Goal: Information Seeking & Learning: Learn about a topic

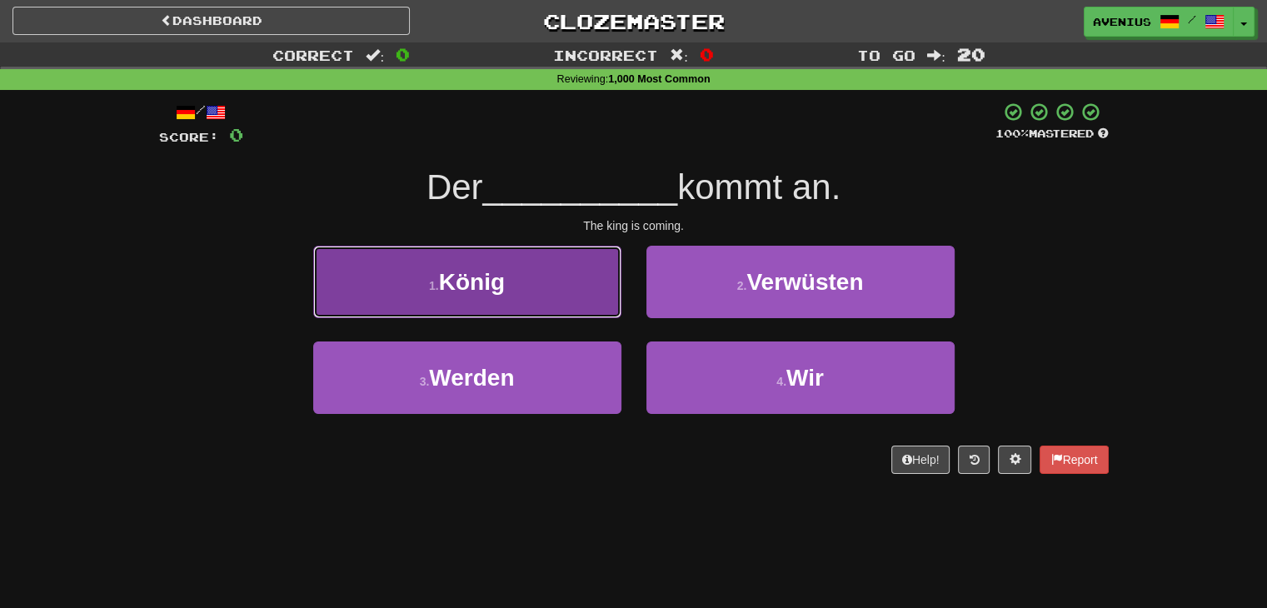
click at [590, 293] on button "1 . [PERSON_NAME]" at bounding box center [467, 282] width 308 height 72
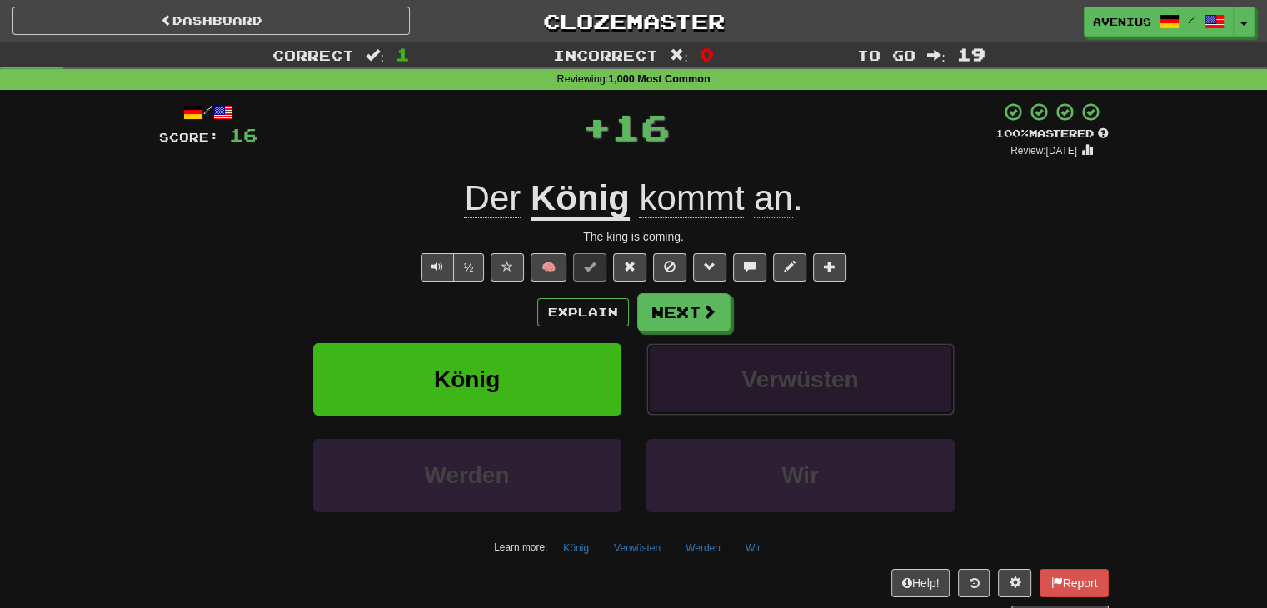
click at [751, 345] on button "Verwüsten" at bounding box center [801, 379] width 308 height 72
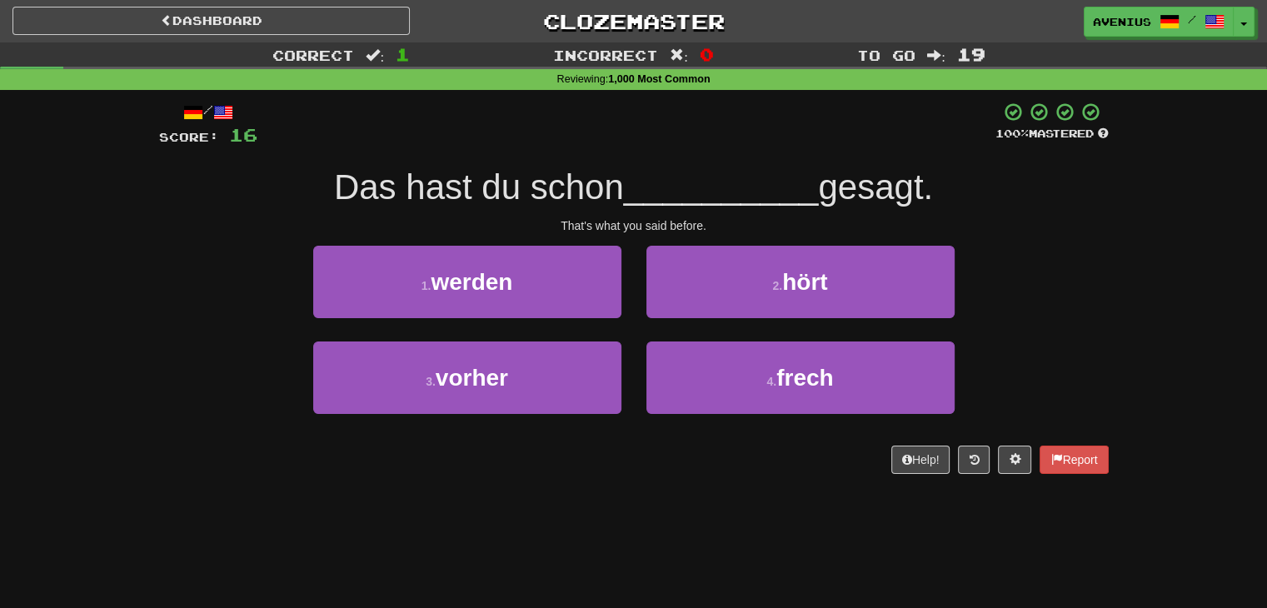
click at [683, 308] on button "2 . hört" at bounding box center [801, 282] width 308 height 72
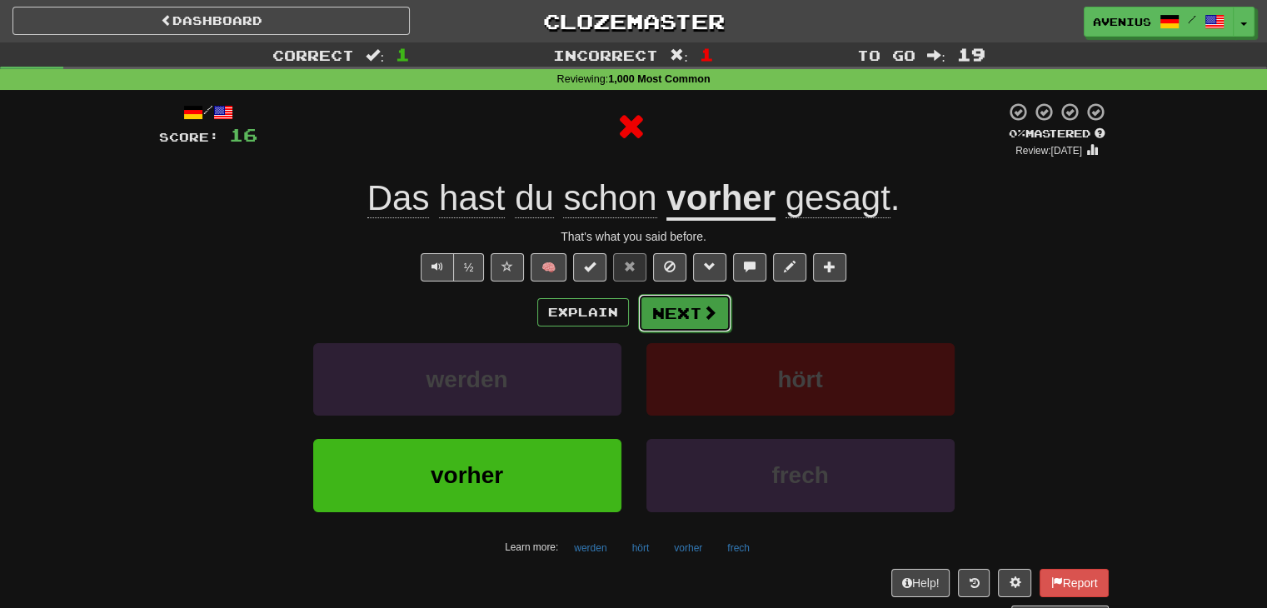
click at [643, 327] on button "Next" at bounding box center [684, 313] width 93 height 38
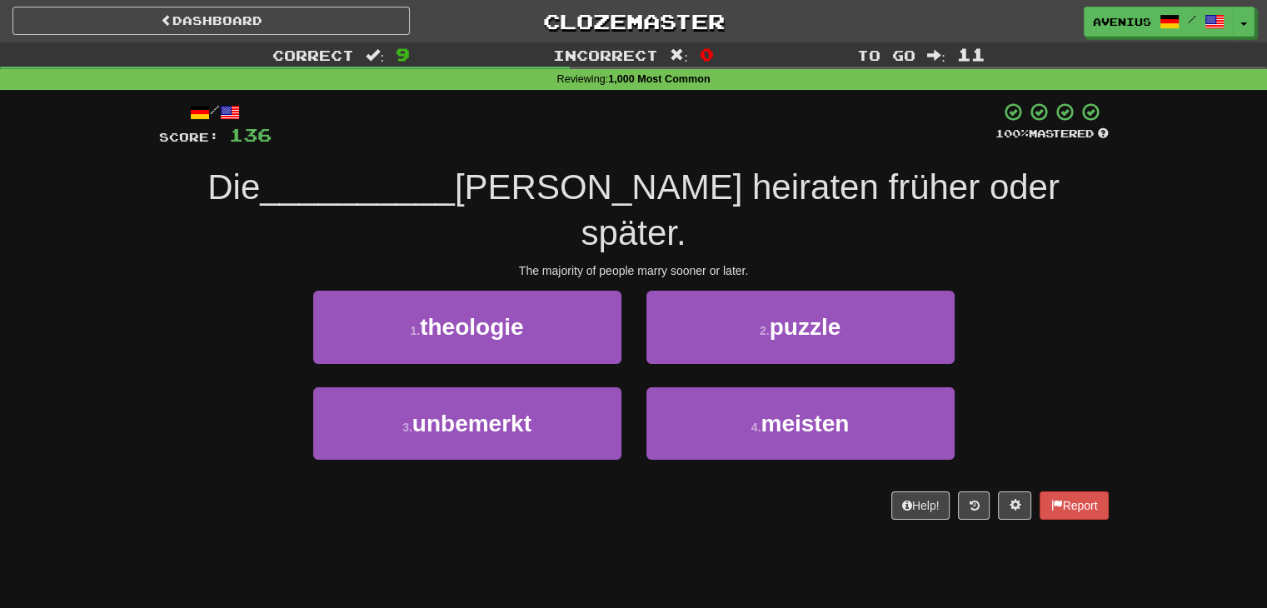
click at [1175, 345] on div "Correct : 9 Incorrect : 0 To go : 11 Reviewing : 1,000 Most Common / Score: 136…" at bounding box center [633, 292] width 1267 height 501
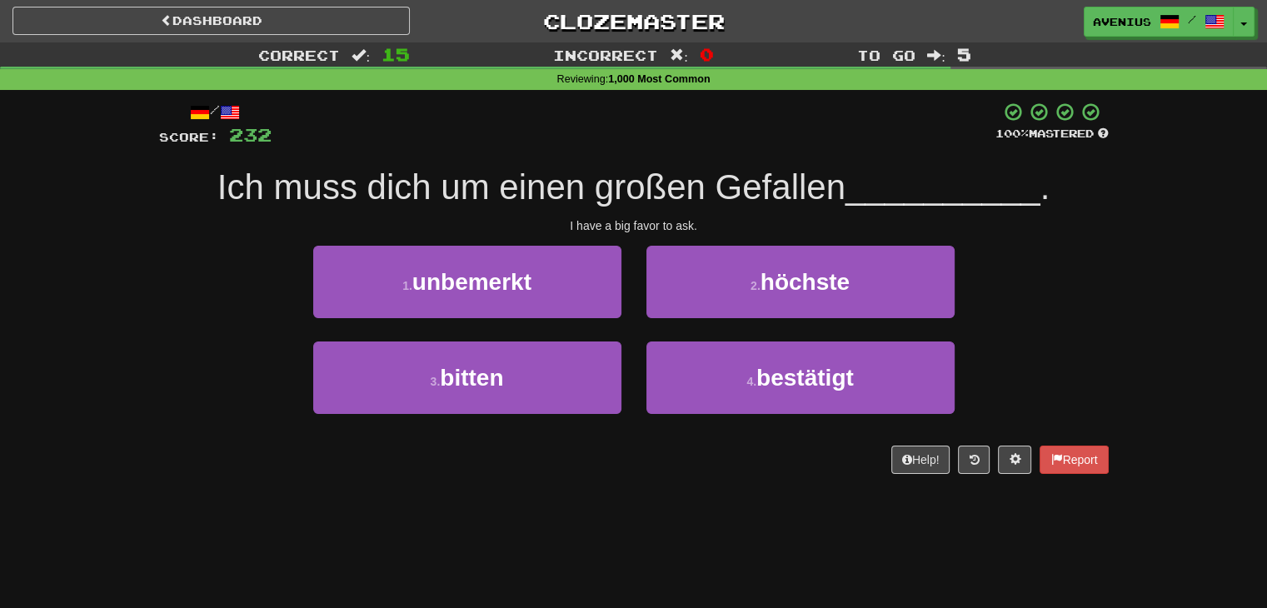
click at [1099, 308] on div "1 . unbemerkt 2 . höchste" at bounding box center [634, 294] width 1000 height 96
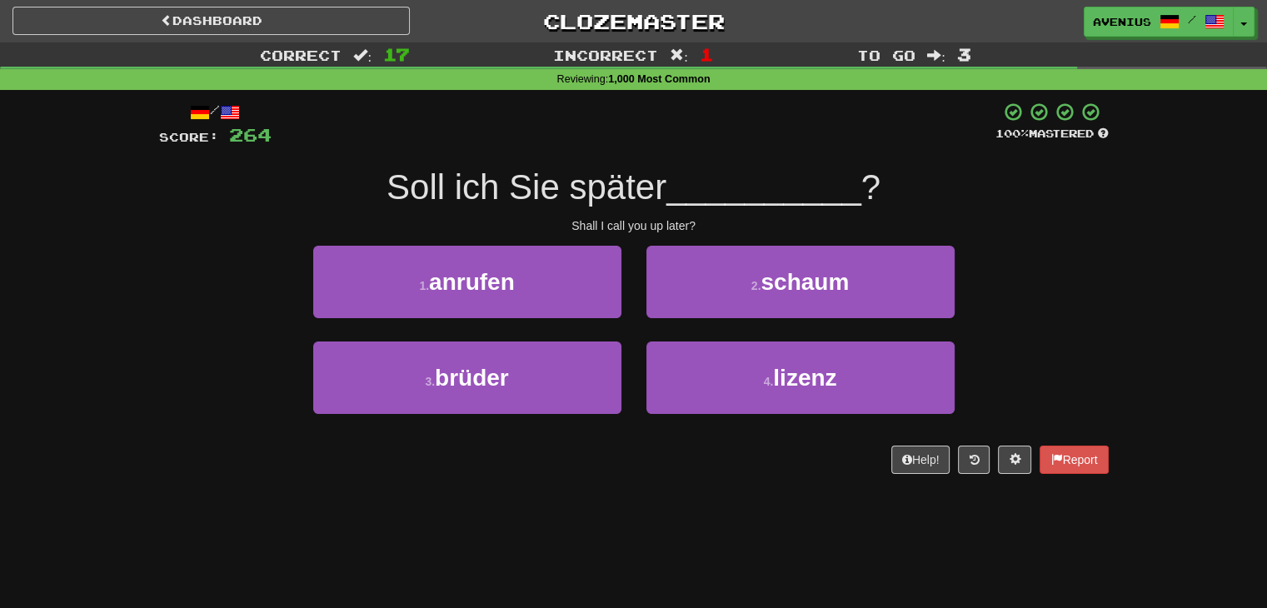
click at [1093, 315] on div "1 . anrufen 2 . schaum" at bounding box center [634, 294] width 1000 height 96
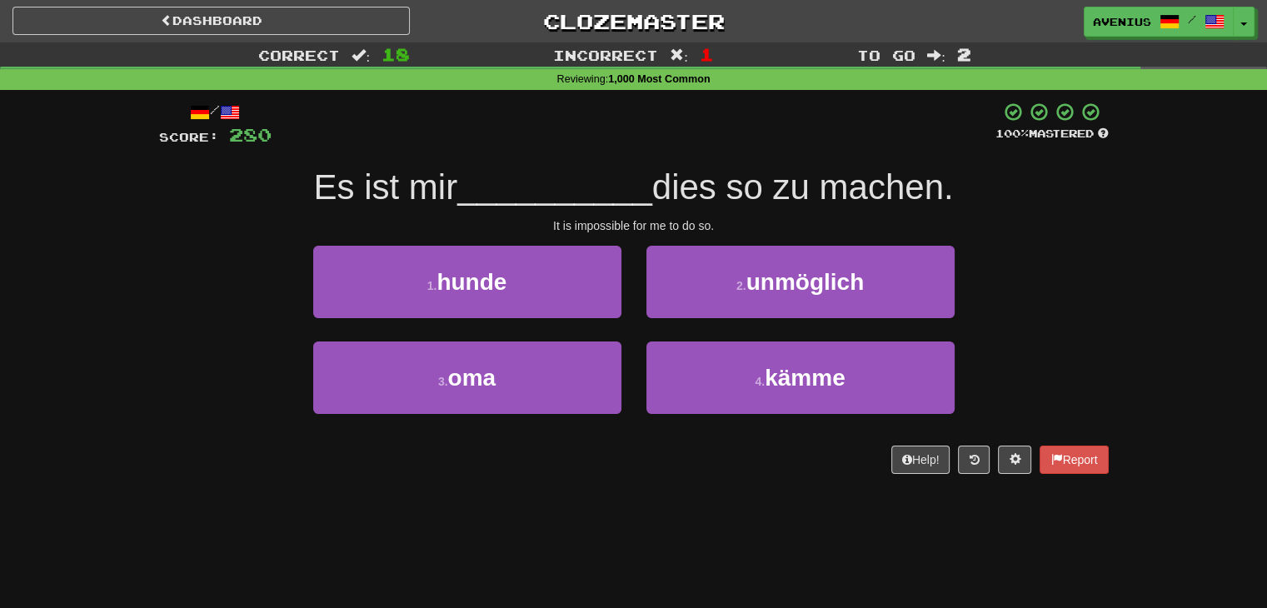
click at [1204, 371] on div "Correct : 18 Incorrect : 1 To go : 2 Reviewing : 1,000 Most Common / Score: 280…" at bounding box center [633, 269] width 1267 height 455
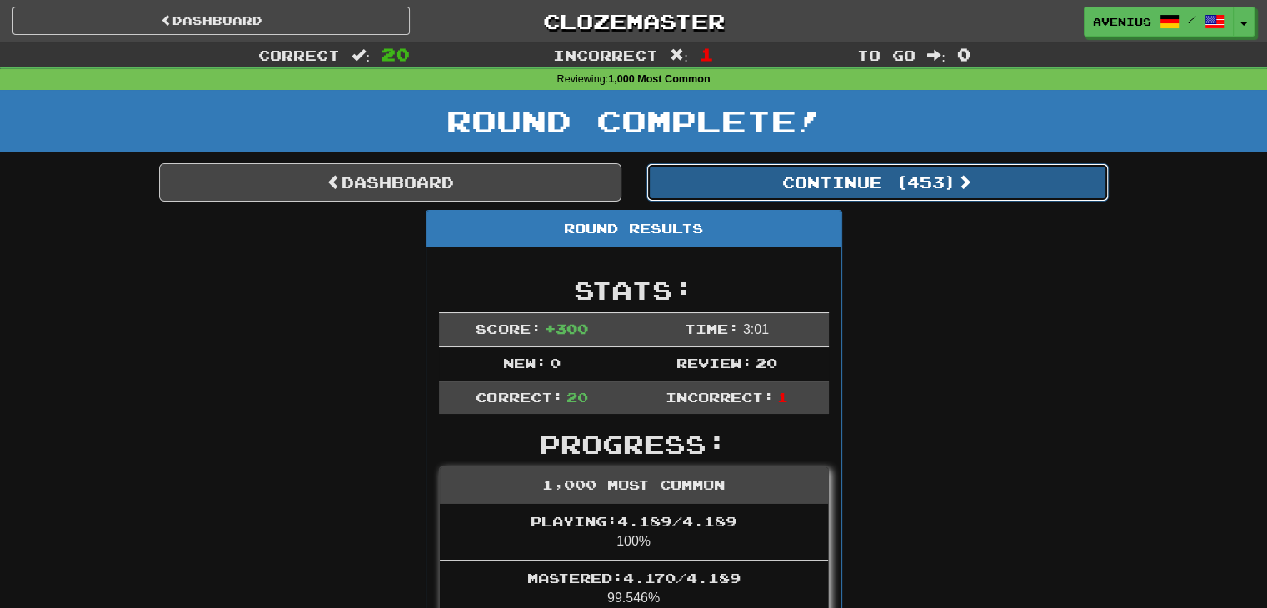
click at [921, 185] on button "Continue ( 453 )" at bounding box center [878, 182] width 462 height 38
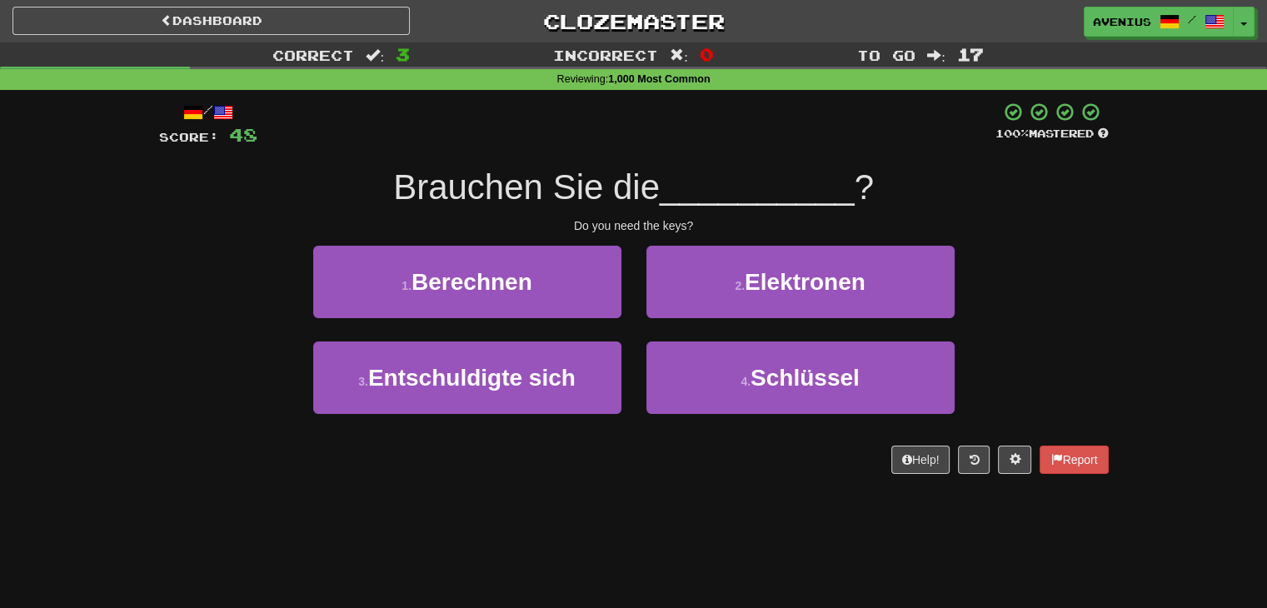
click at [235, 344] on div "3 . Entschuldigte sich 4 . Schlüssel" at bounding box center [634, 390] width 1000 height 96
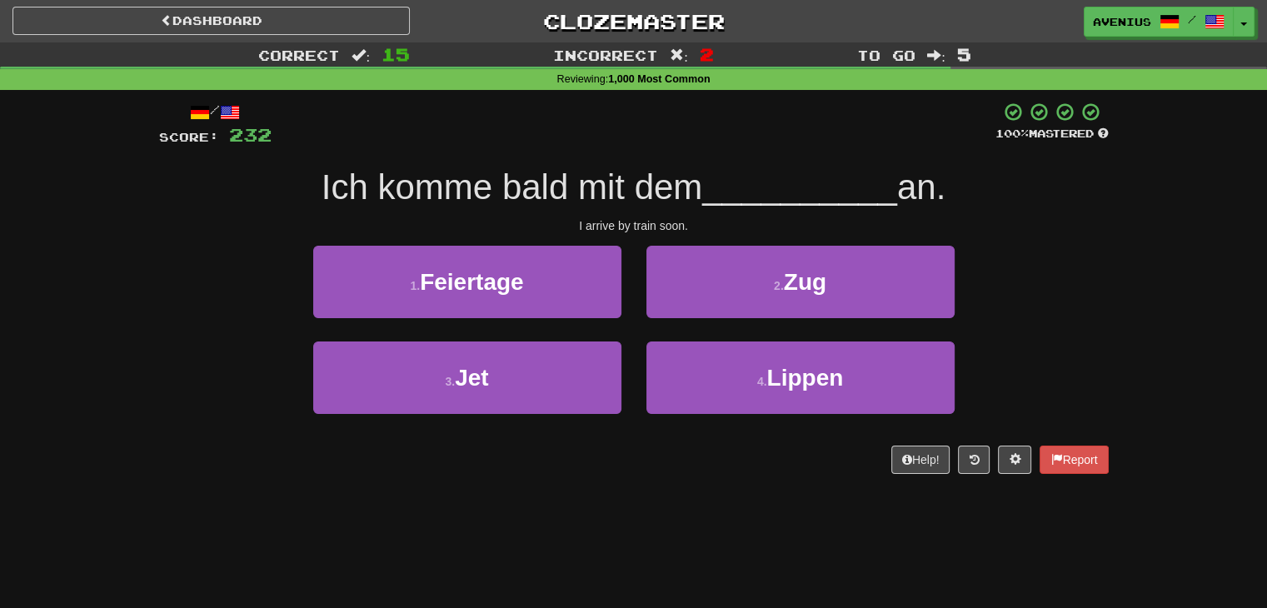
click at [1095, 282] on div "1 . Feiertage 2 . Zug" at bounding box center [634, 294] width 1000 height 96
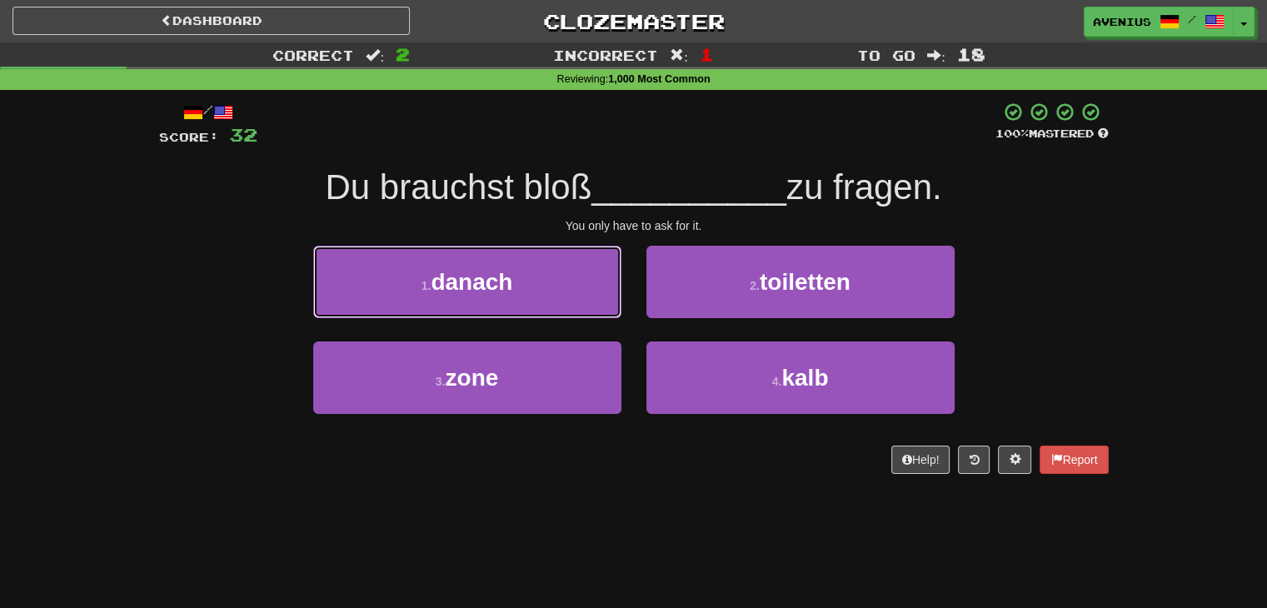
click at [601, 291] on button "1 . danach" at bounding box center [467, 282] width 308 height 72
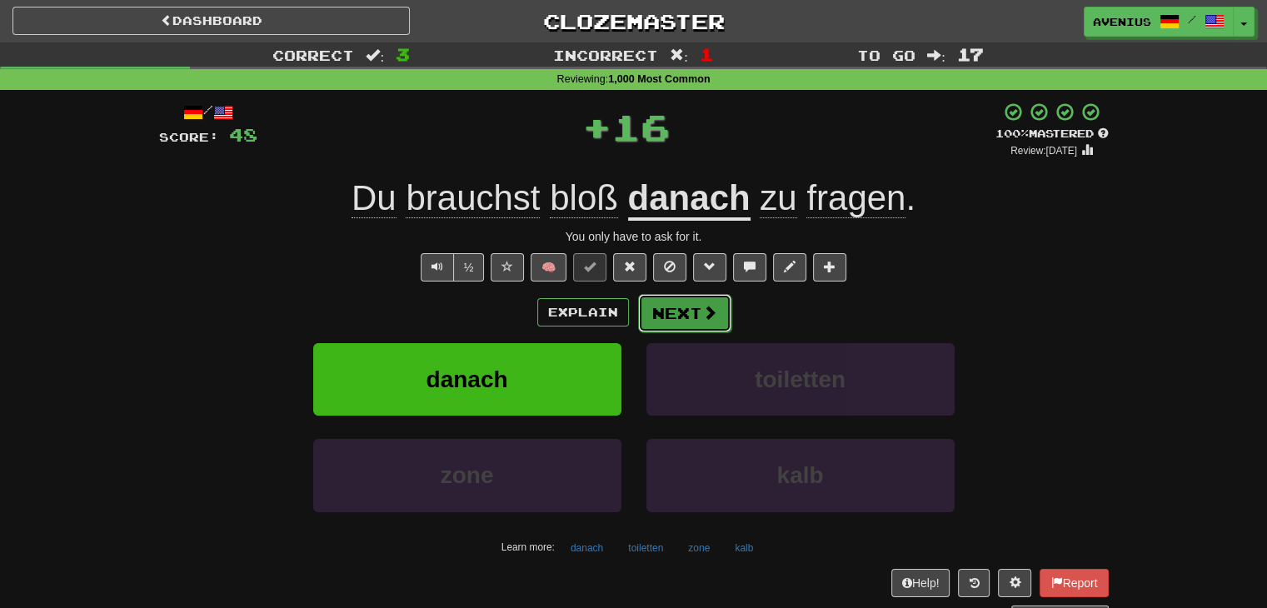
click at [702, 320] on span at bounding box center [709, 312] width 15 height 15
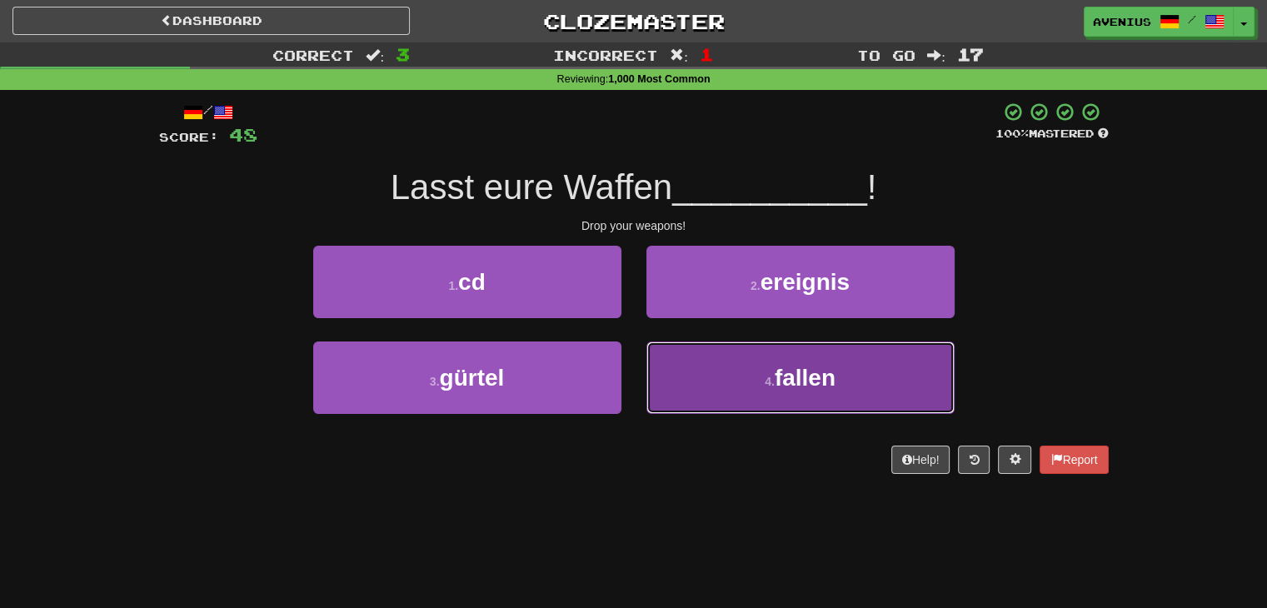
click at [718, 377] on button "4 . fallen" at bounding box center [801, 378] width 308 height 72
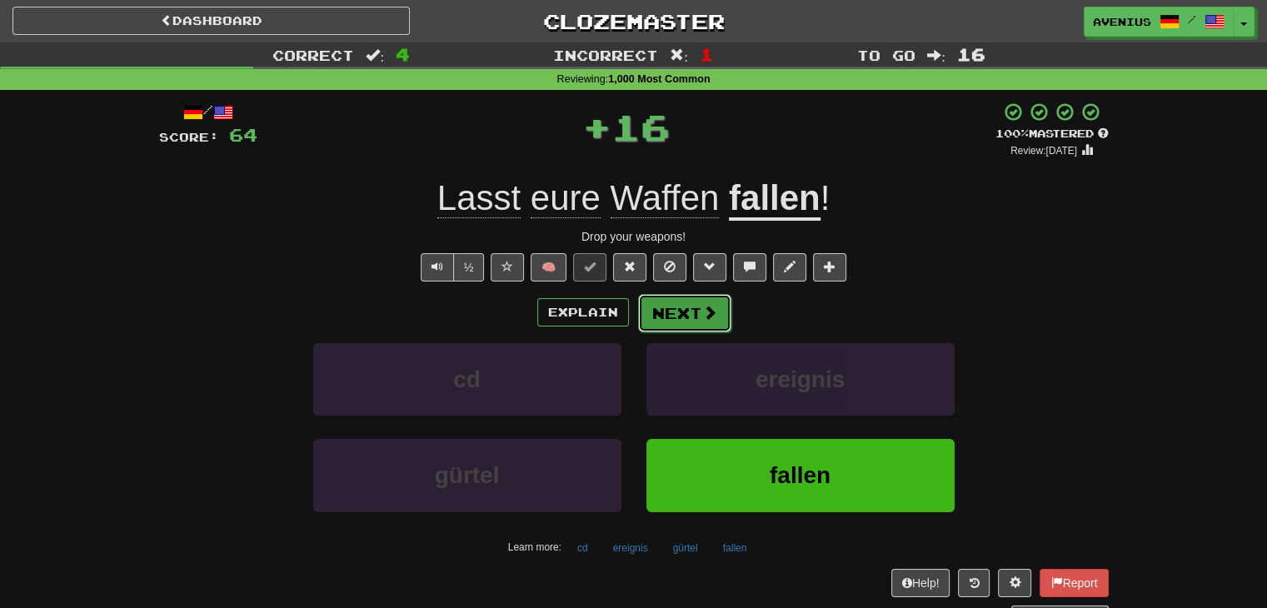
click at [653, 318] on button "Next" at bounding box center [684, 313] width 93 height 38
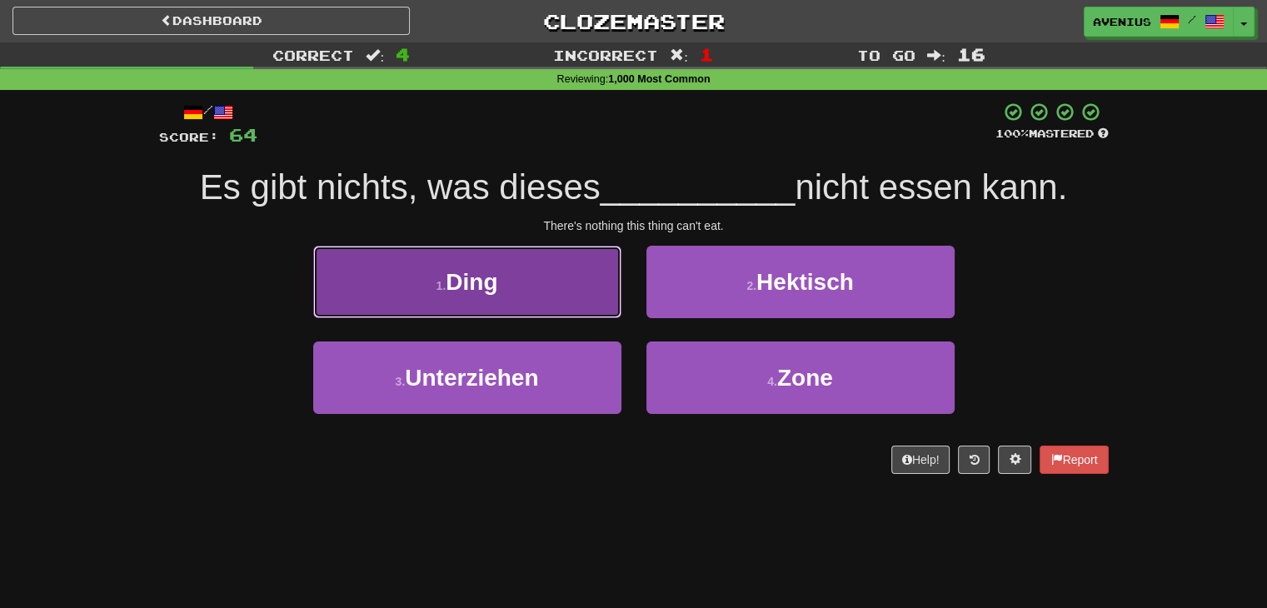
click at [606, 307] on button "1 . Ding" at bounding box center [467, 282] width 308 height 72
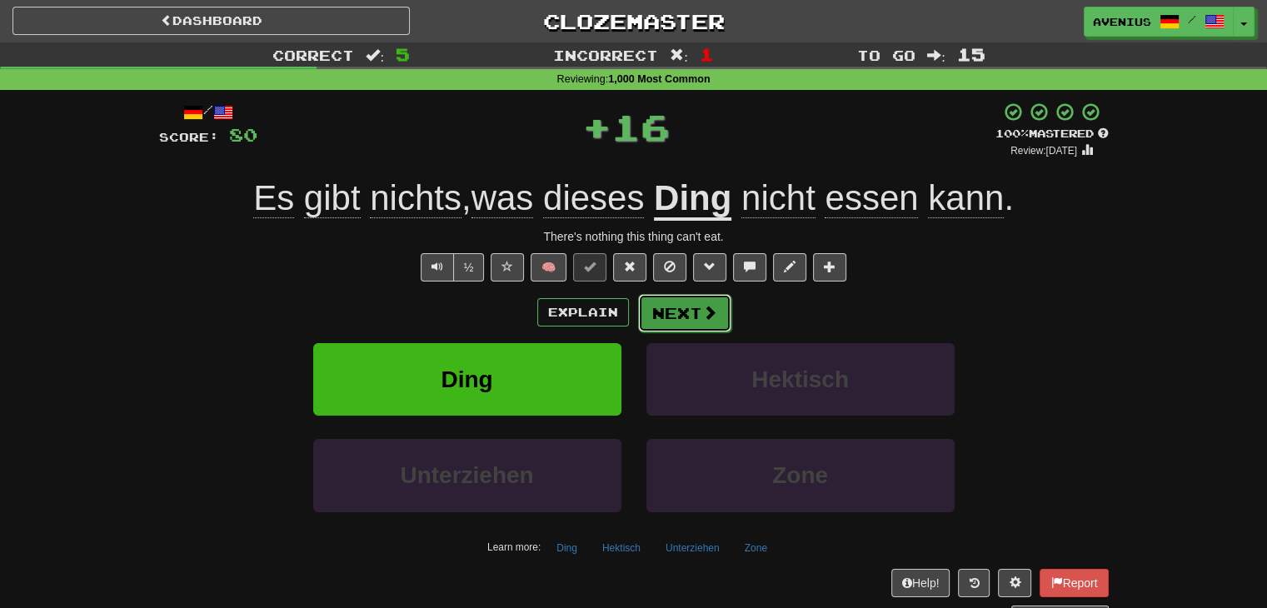
click at [673, 327] on button "Next" at bounding box center [684, 313] width 93 height 38
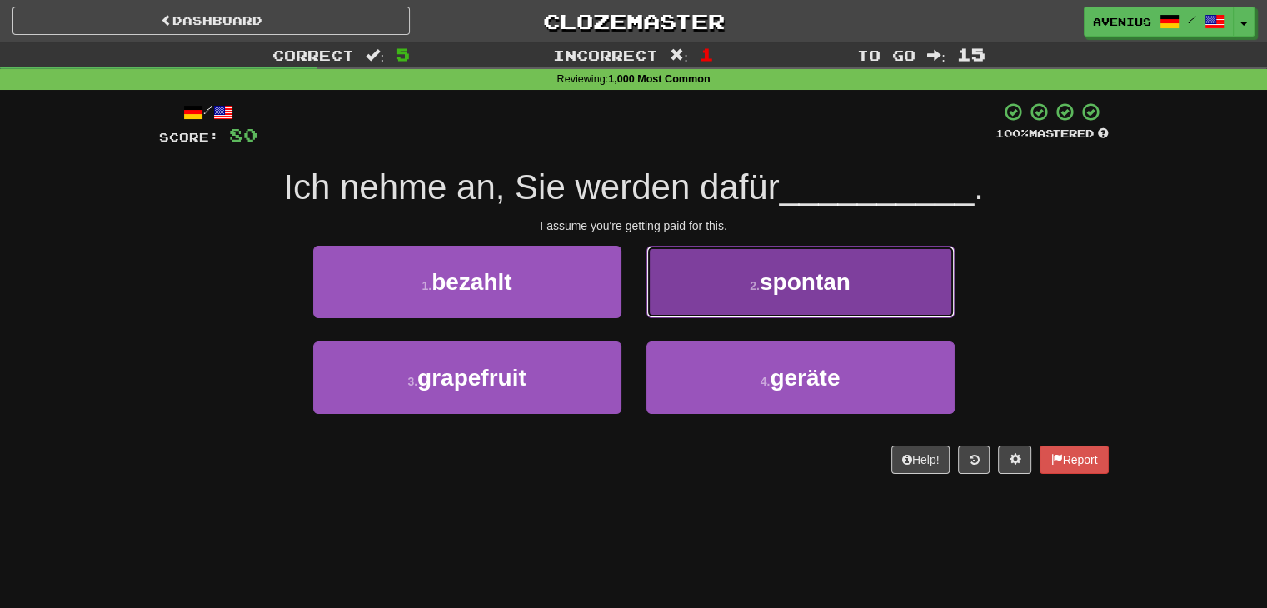
click at [680, 307] on button "2 . spontan" at bounding box center [801, 282] width 308 height 72
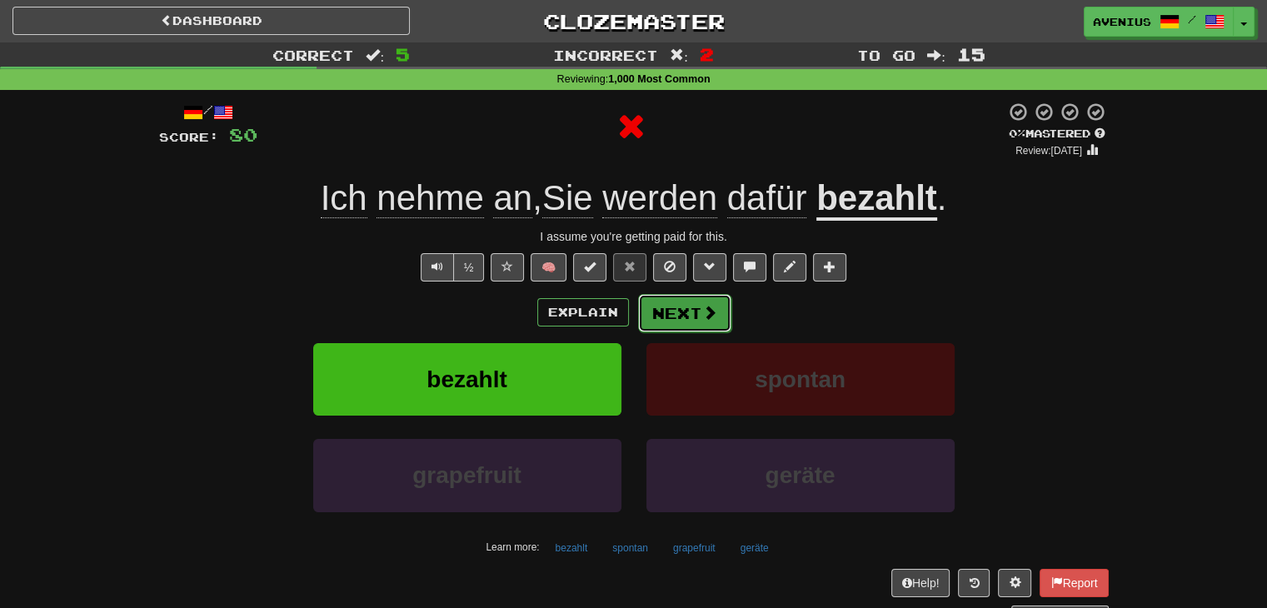
click at [660, 331] on button "Next" at bounding box center [684, 313] width 93 height 38
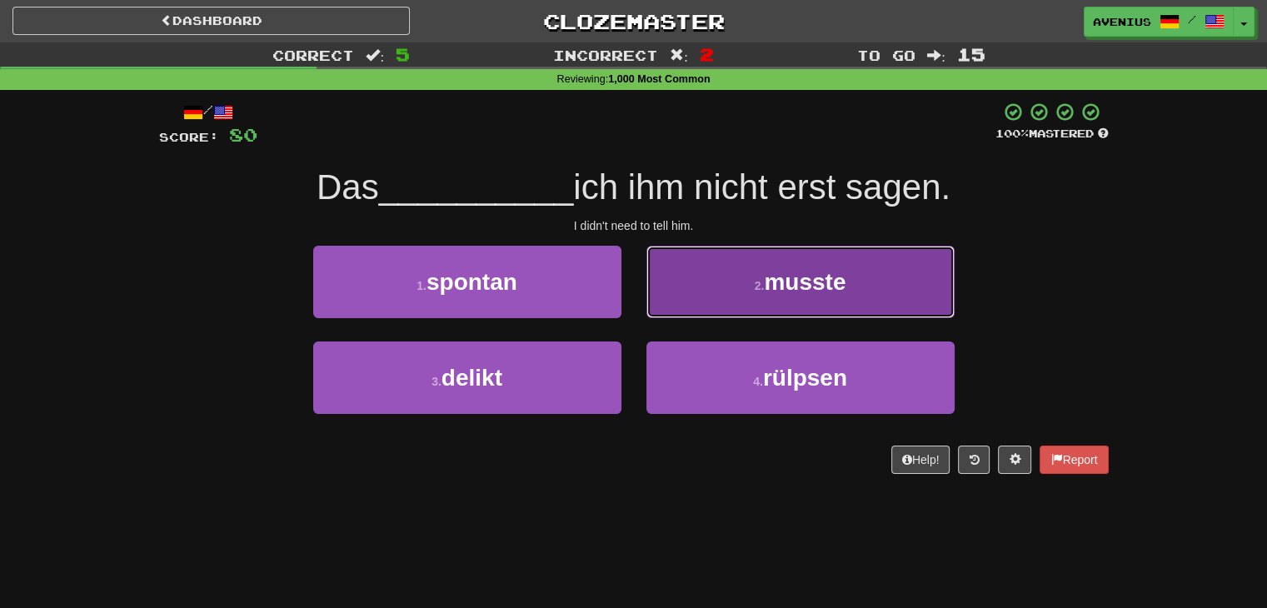
click at [702, 302] on button "2 . musste" at bounding box center [801, 282] width 308 height 72
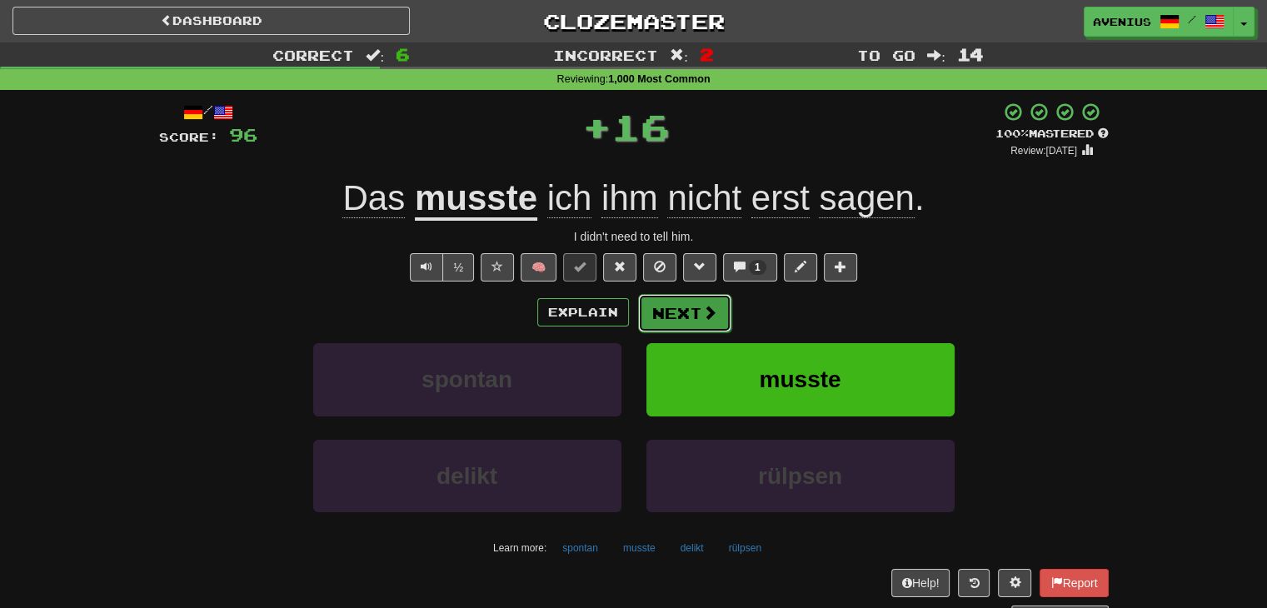
click at [669, 331] on button "Next" at bounding box center [684, 313] width 93 height 38
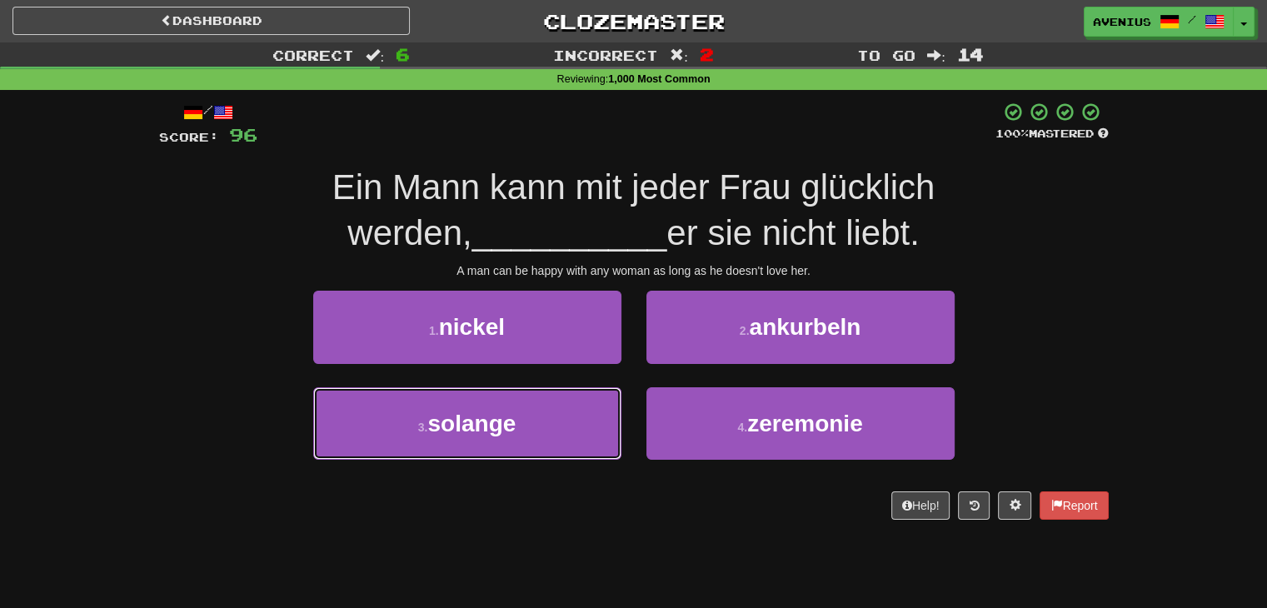
drag, startPoint x: 610, startPoint y: 403, endPoint x: 633, endPoint y: 378, distance: 34.2
click at [610, 400] on button "3 . [PERSON_NAME]" at bounding box center [467, 423] width 308 height 72
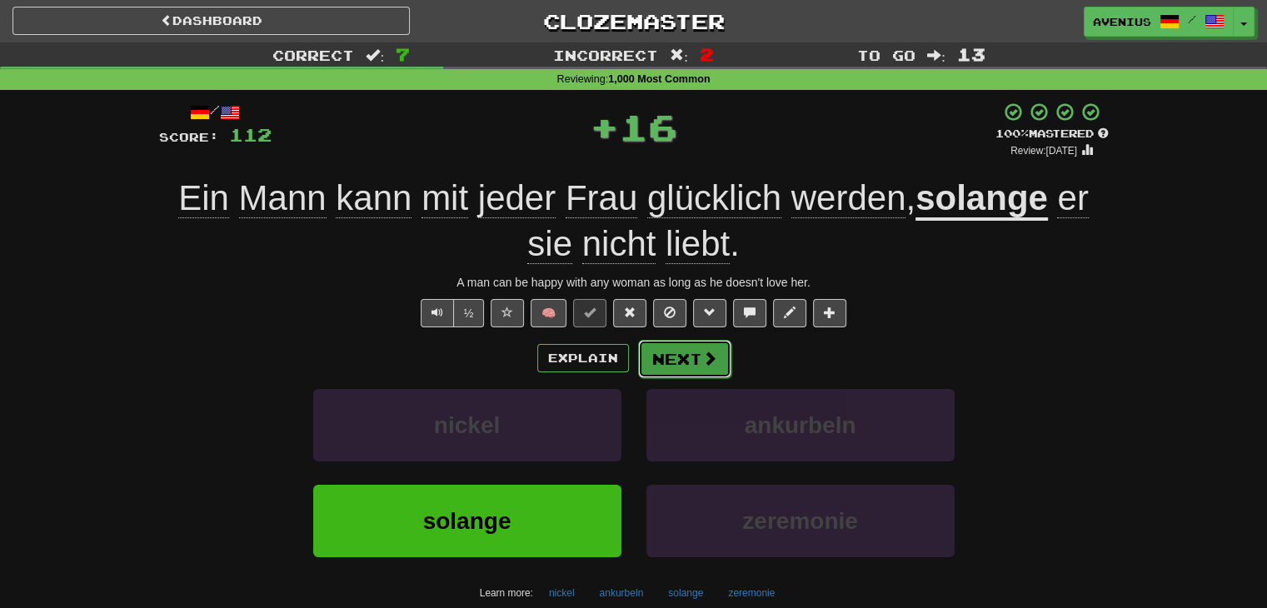
click at [690, 347] on button "Next" at bounding box center [684, 359] width 93 height 38
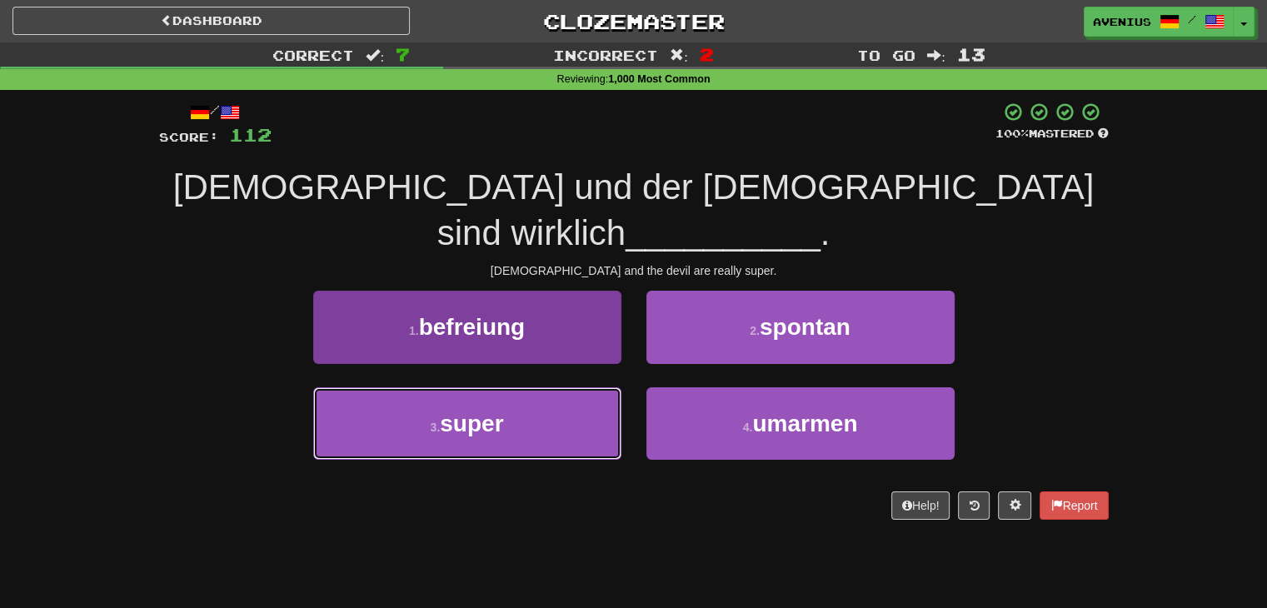
drag, startPoint x: 604, startPoint y: 364, endPoint x: 612, endPoint y: 356, distance: 11.2
click at [606, 387] on button "3 . super" at bounding box center [467, 423] width 308 height 72
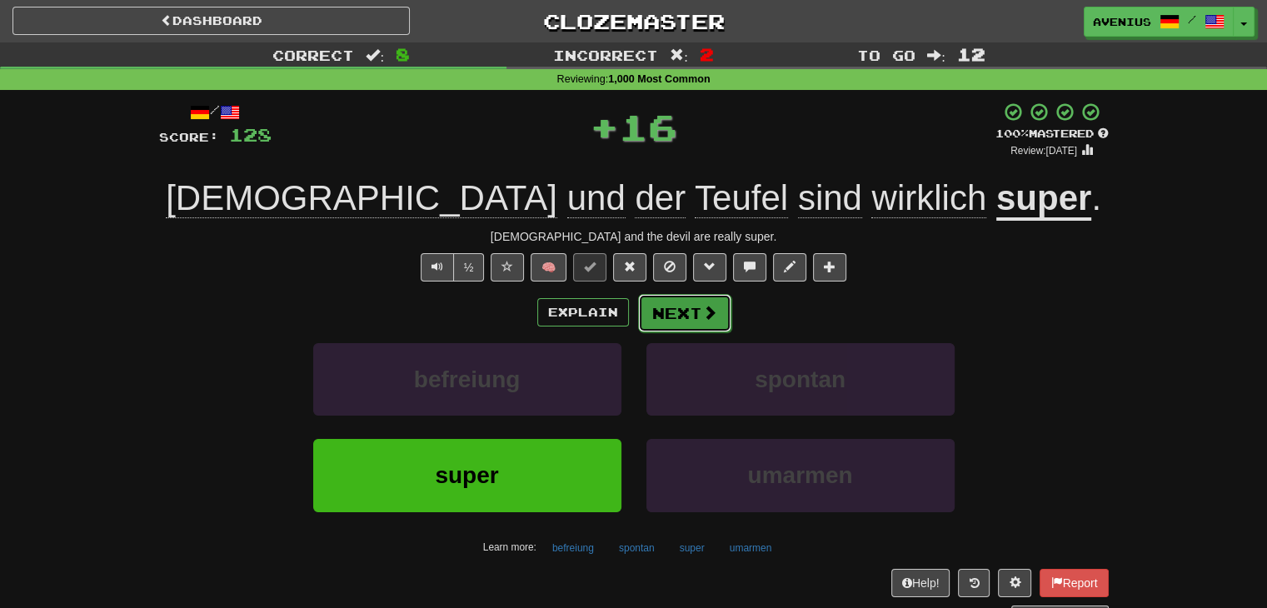
click at [688, 315] on button "Next" at bounding box center [684, 313] width 93 height 38
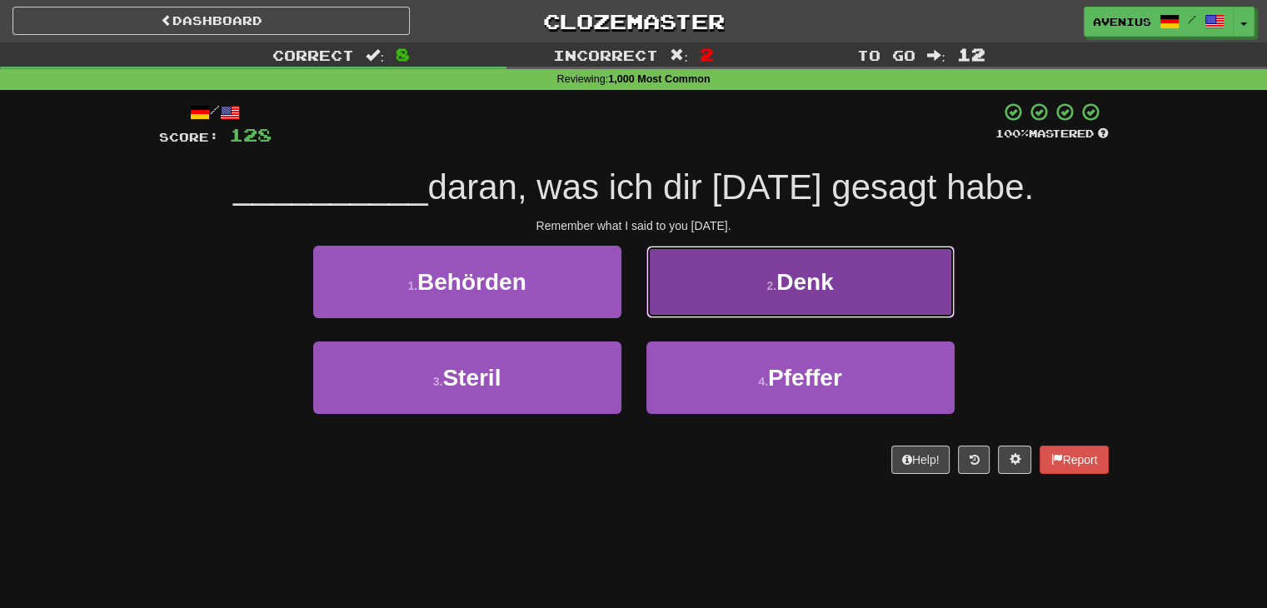
click at [686, 304] on button "2 . Denk" at bounding box center [801, 282] width 308 height 72
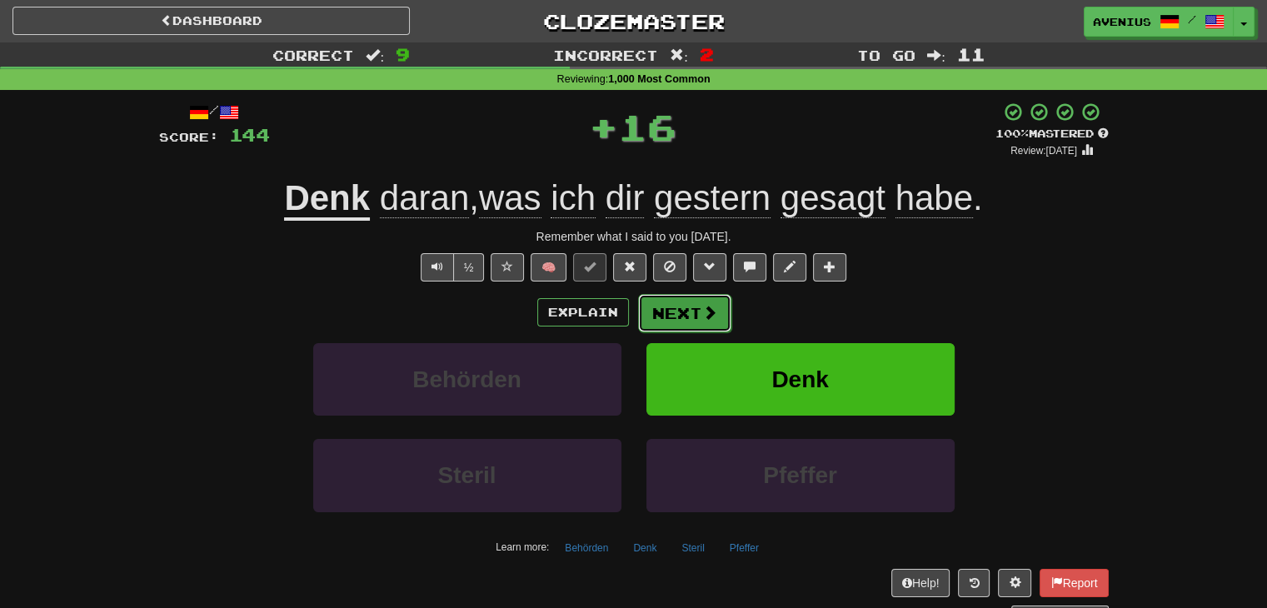
click at [672, 316] on button "Next" at bounding box center [684, 313] width 93 height 38
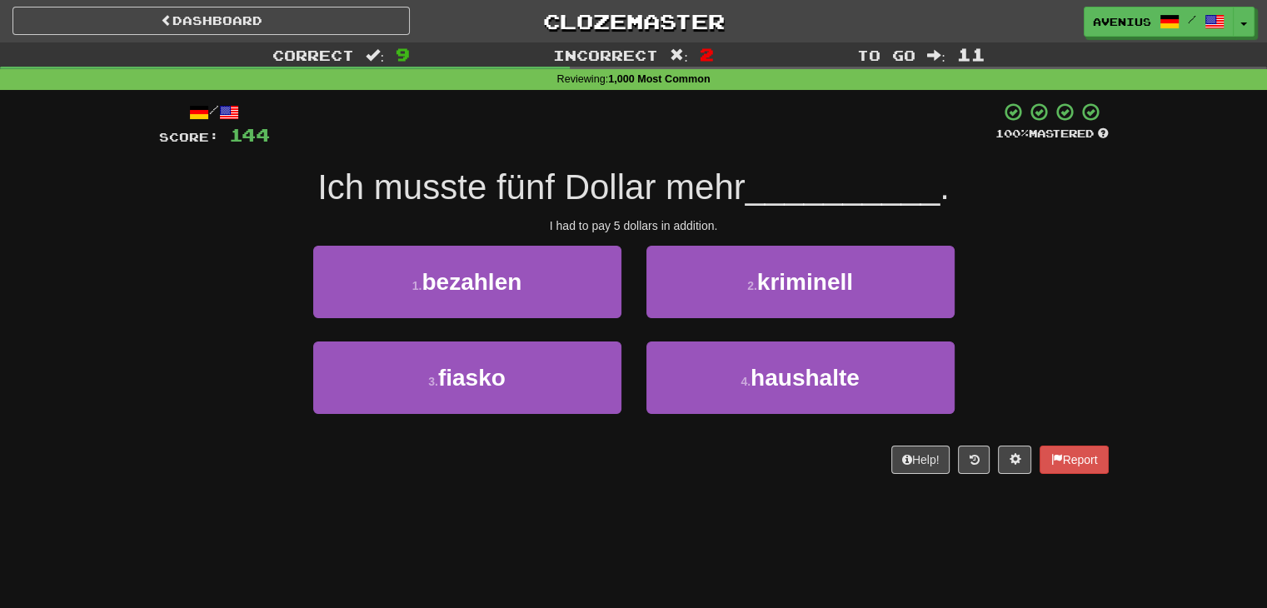
click at [637, 348] on div "4 . haushalte" at bounding box center [800, 390] width 333 height 96
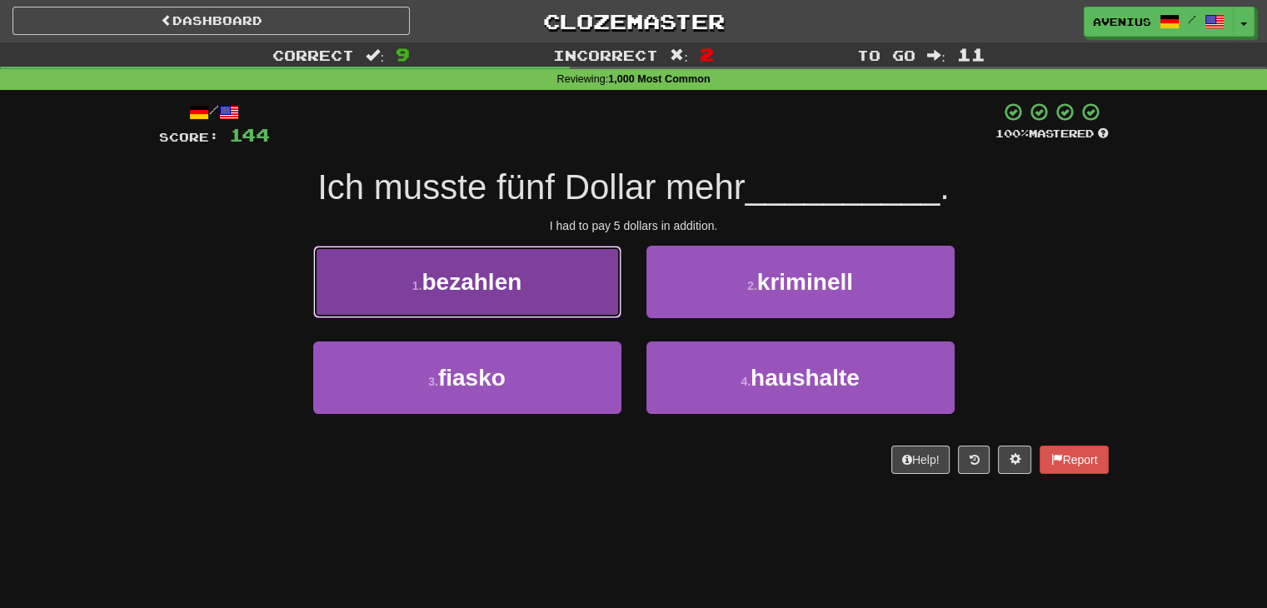
click at [583, 297] on button "1 . bezahlen" at bounding box center [467, 282] width 308 height 72
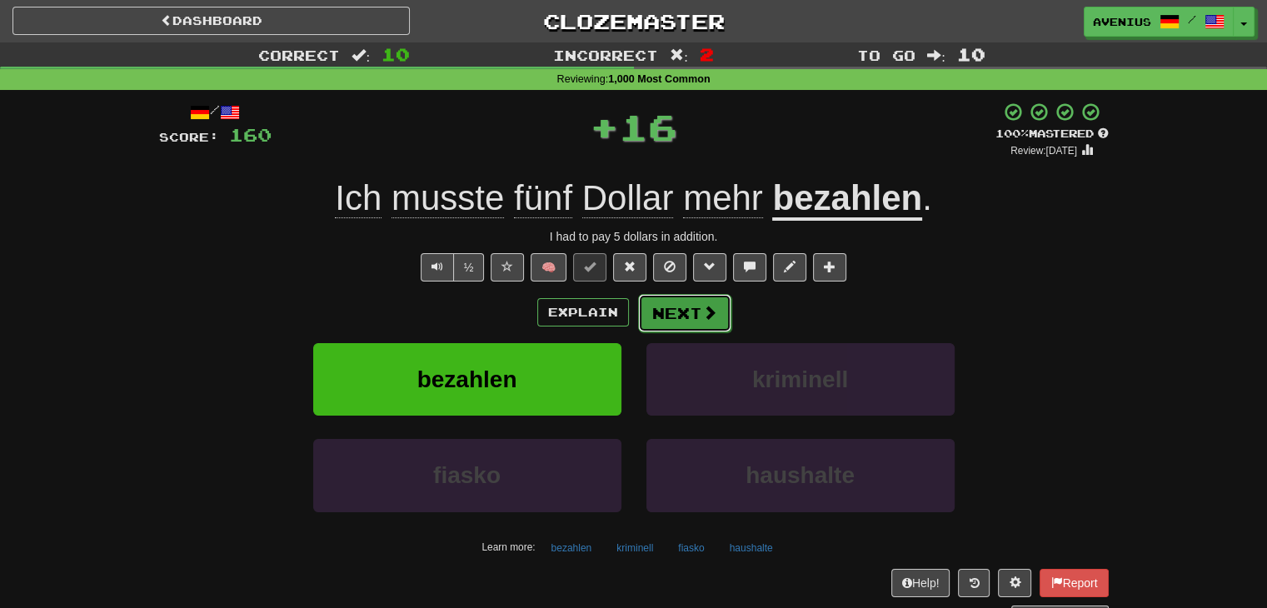
click at [666, 307] on button "Next" at bounding box center [684, 313] width 93 height 38
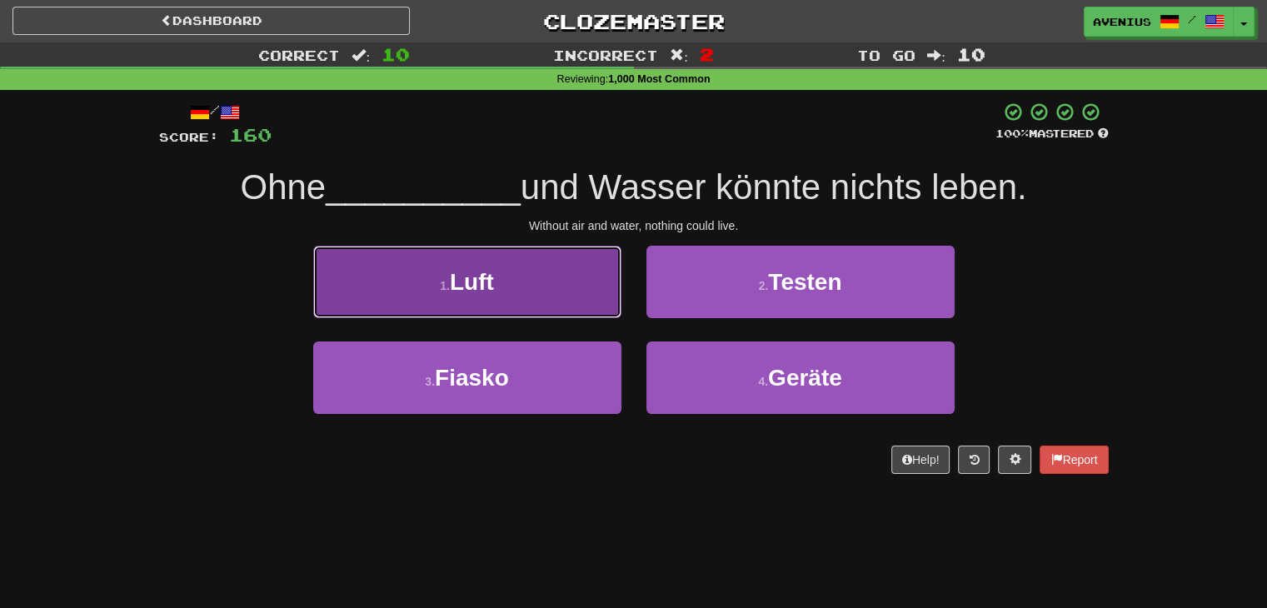
click at [575, 309] on button "1 . Luft" at bounding box center [467, 282] width 308 height 72
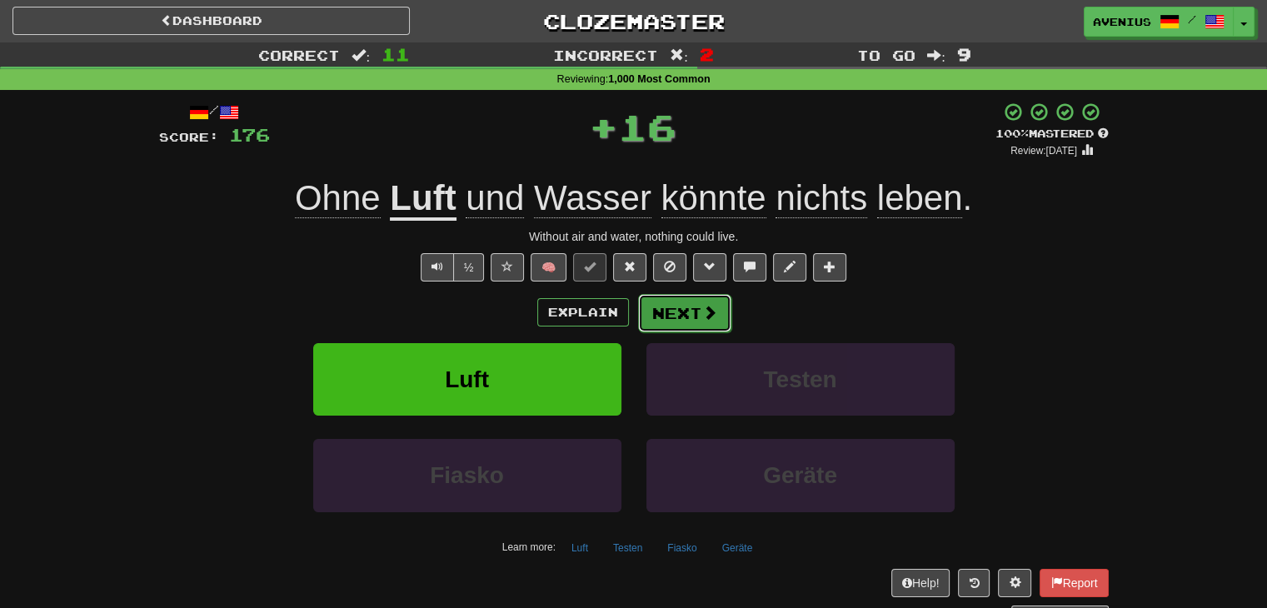
click at [653, 320] on button "Next" at bounding box center [684, 313] width 93 height 38
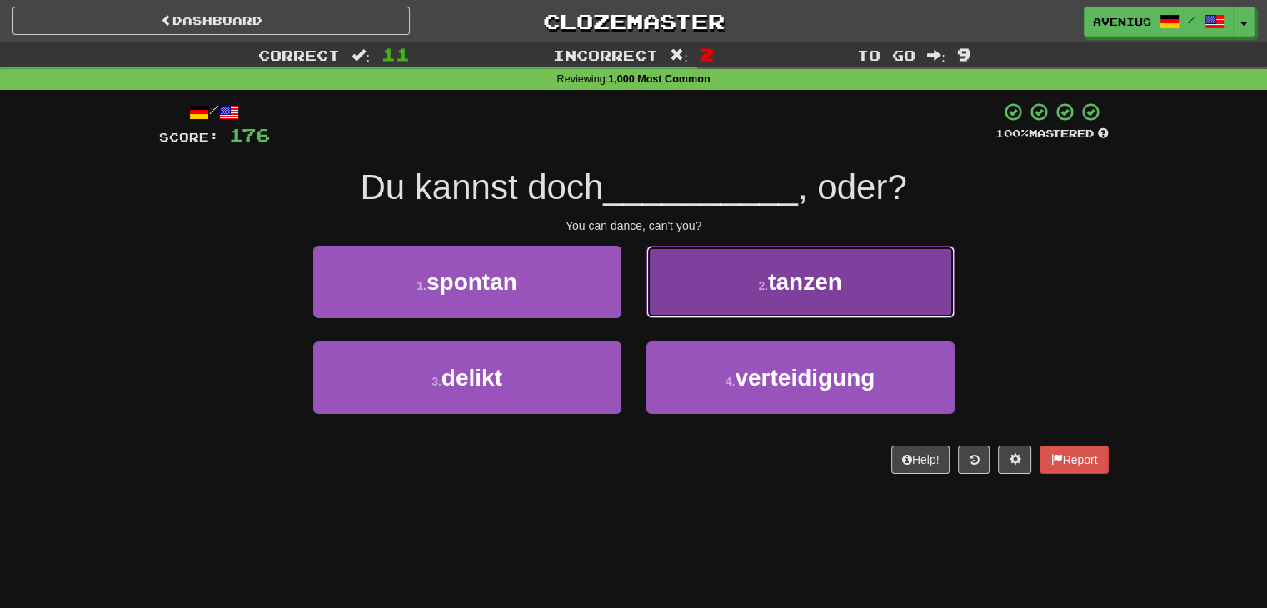
click at [707, 307] on button "2 . tanzen" at bounding box center [801, 282] width 308 height 72
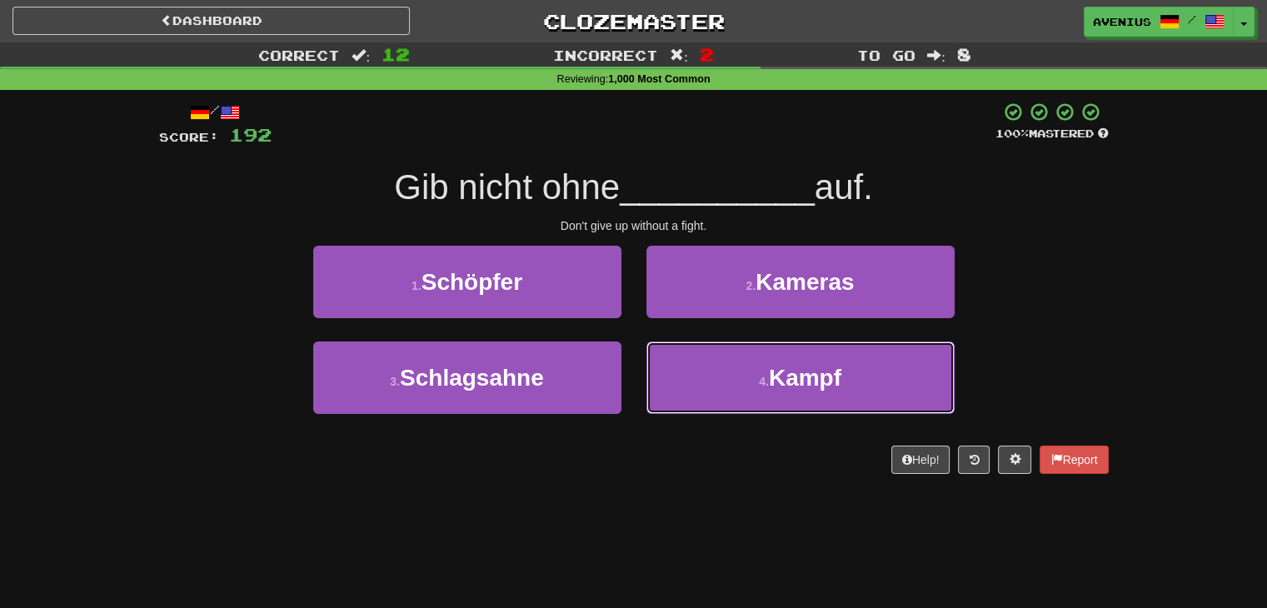
drag, startPoint x: 697, startPoint y: 352, endPoint x: 687, endPoint y: 334, distance: 19.8
click at [698, 354] on button "4 . Kampf" at bounding box center [801, 378] width 308 height 72
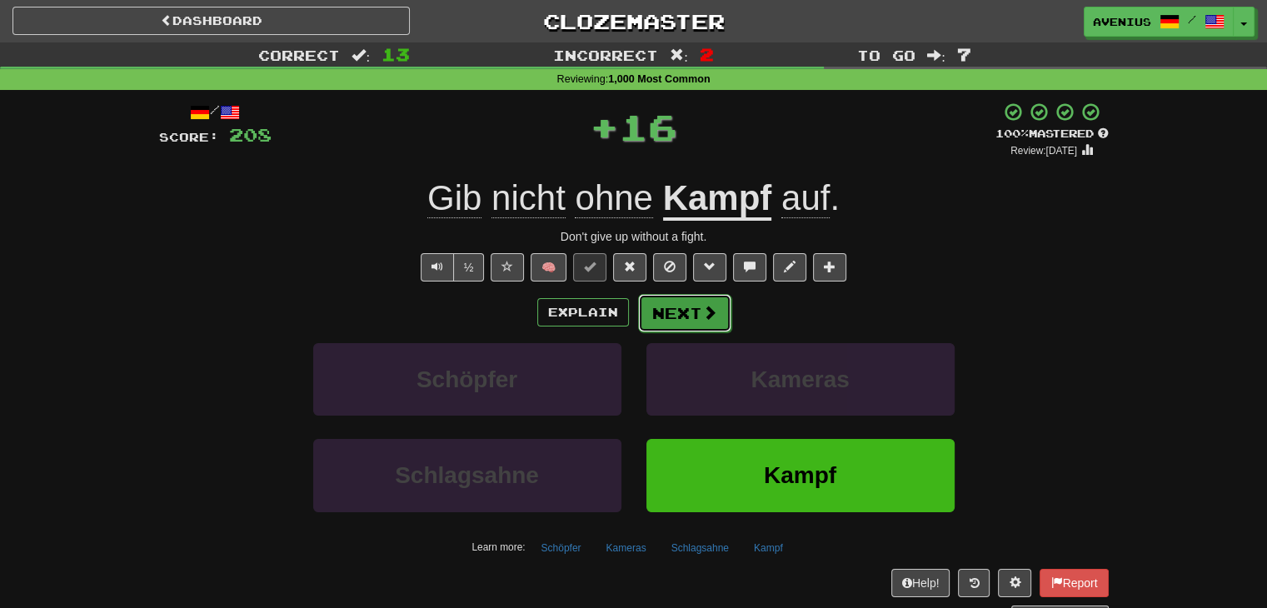
click at [683, 314] on button "Next" at bounding box center [684, 313] width 93 height 38
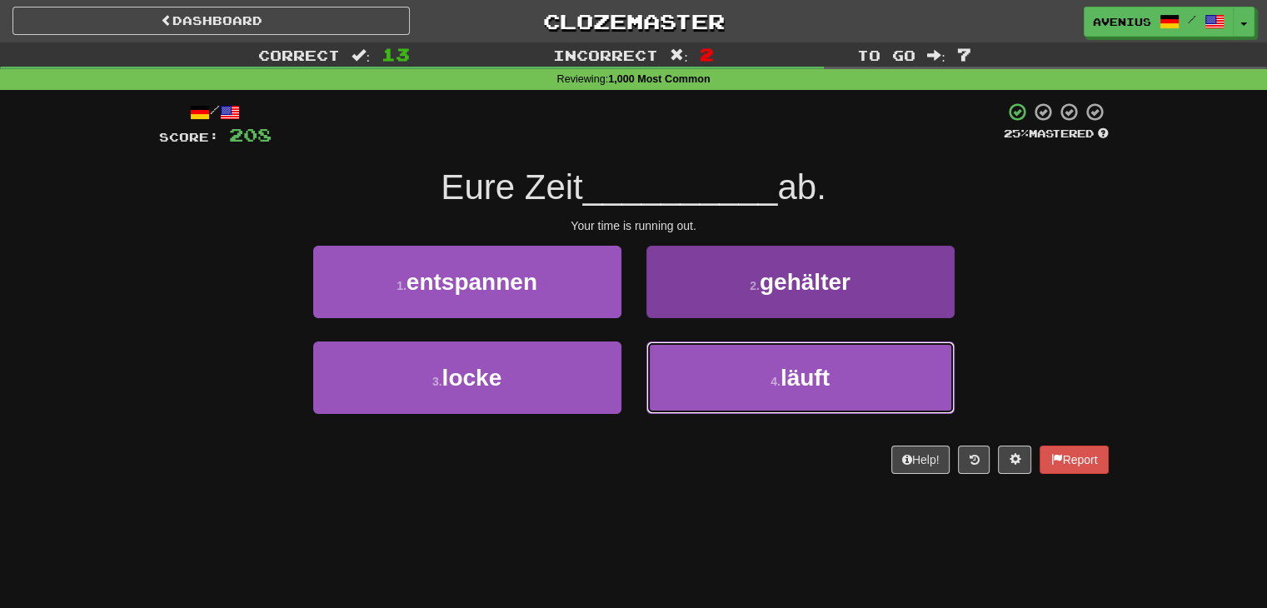
click at [690, 356] on button "4 . läuft" at bounding box center [801, 378] width 308 height 72
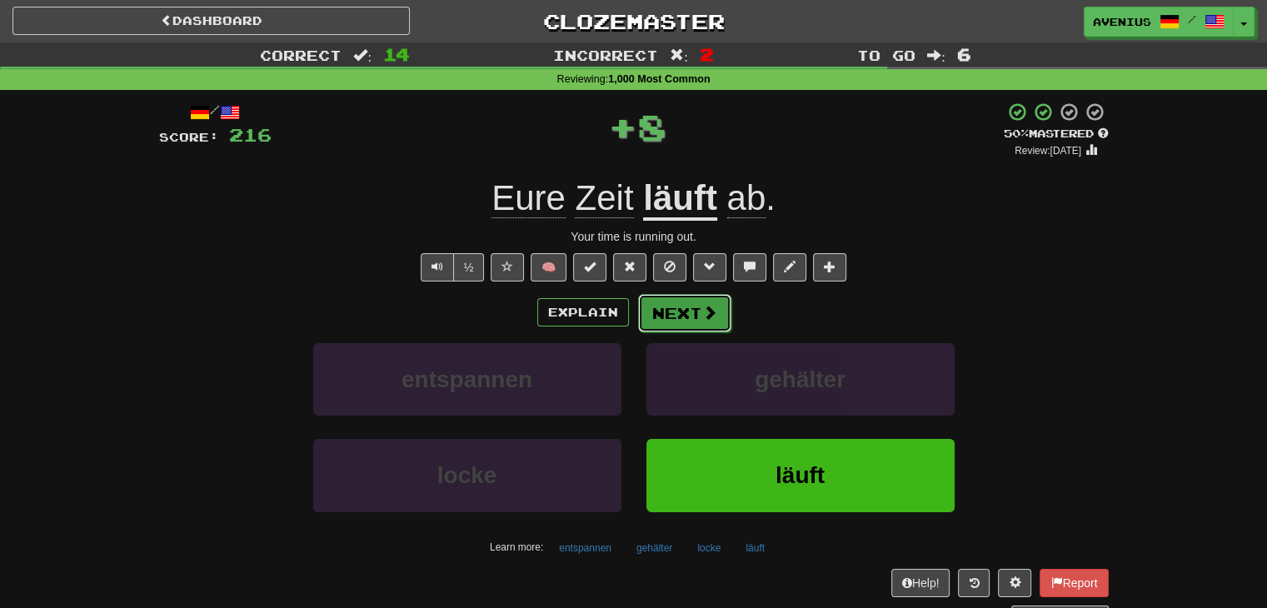
click at [669, 321] on button "Next" at bounding box center [684, 313] width 93 height 38
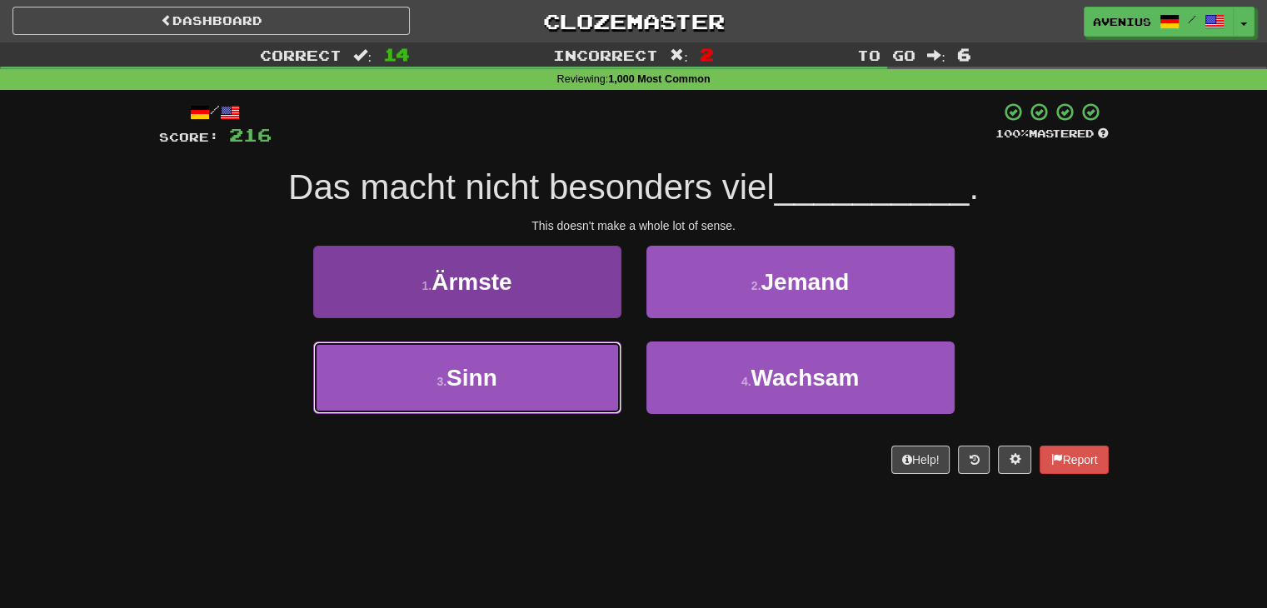
click at [611, 363] on button "3 . Sinn" at bounding box center [467, 378] width 308 height 72
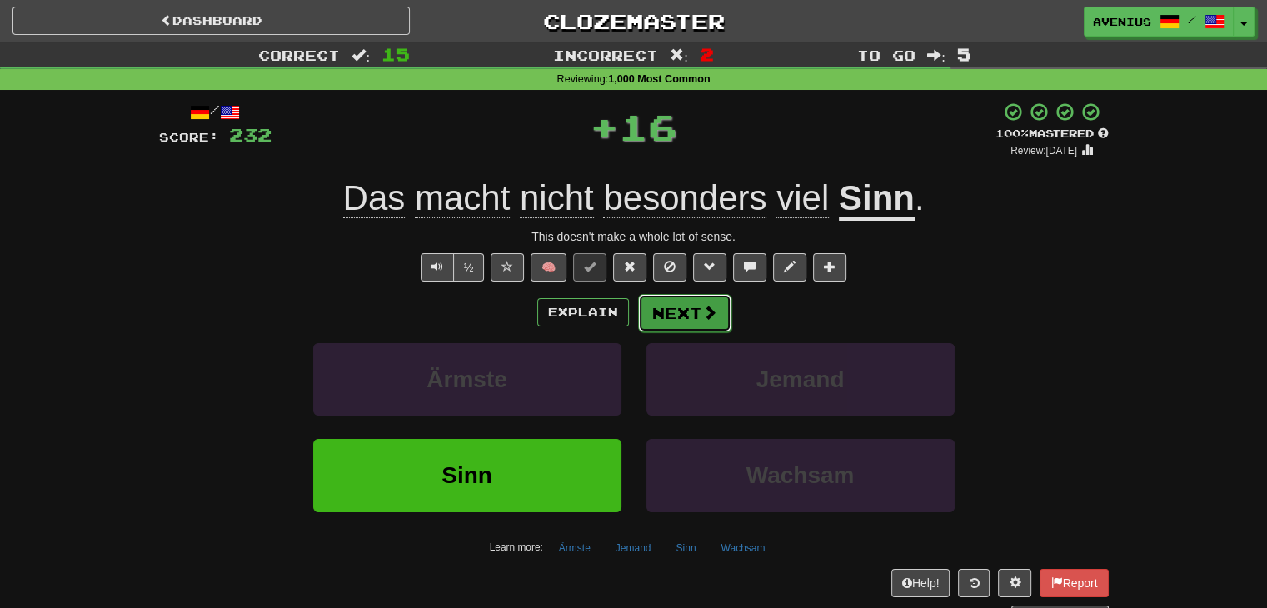
click at [670, 312] on button "Next" at bounding box center [684, 313] width 93 height 38
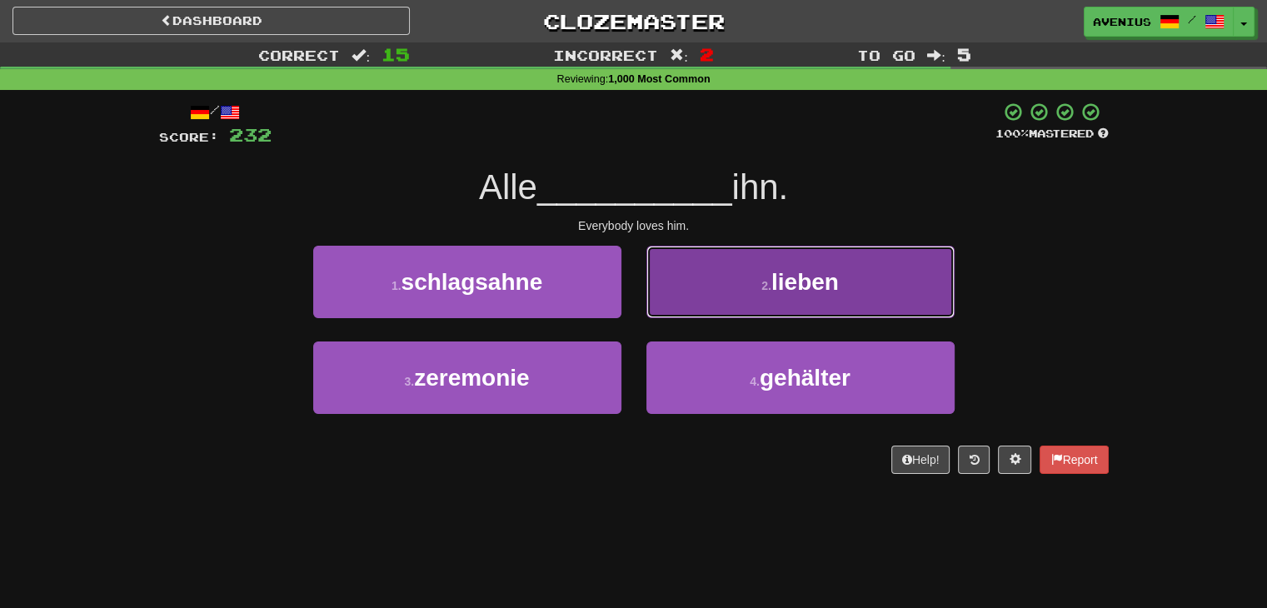
click at [721, 297] on button "2 . lieben" at bounding box center [801, 282] width 308 height 72
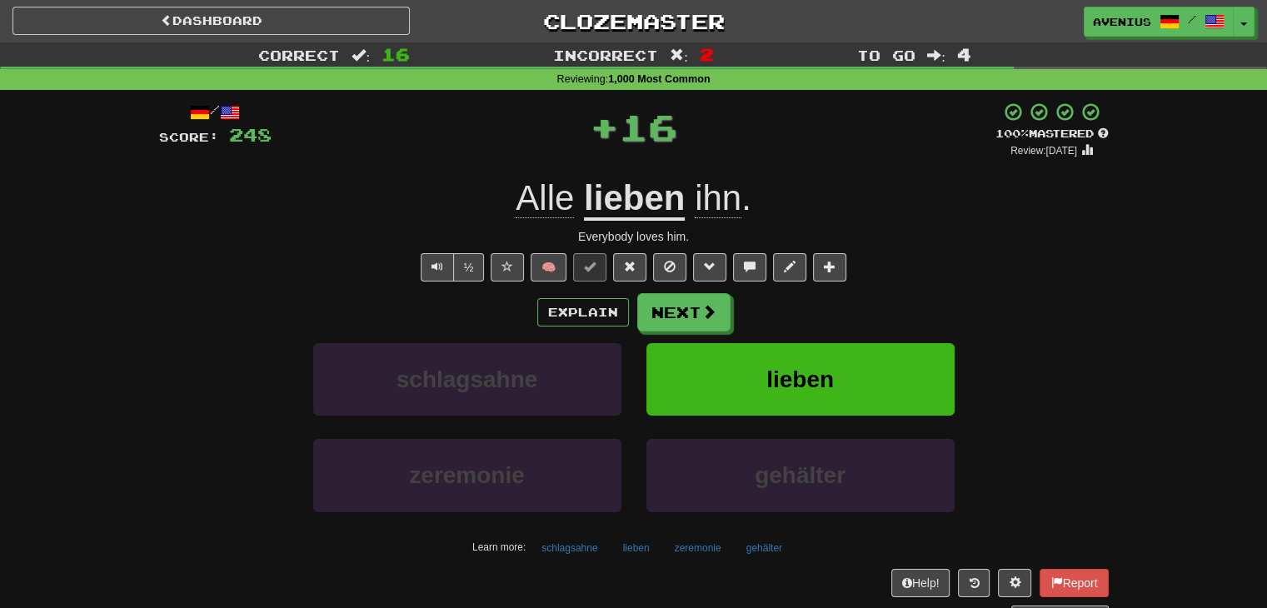
click at [673, 319] on button "Next" at bounding box center [683, 312] width 93 height 38
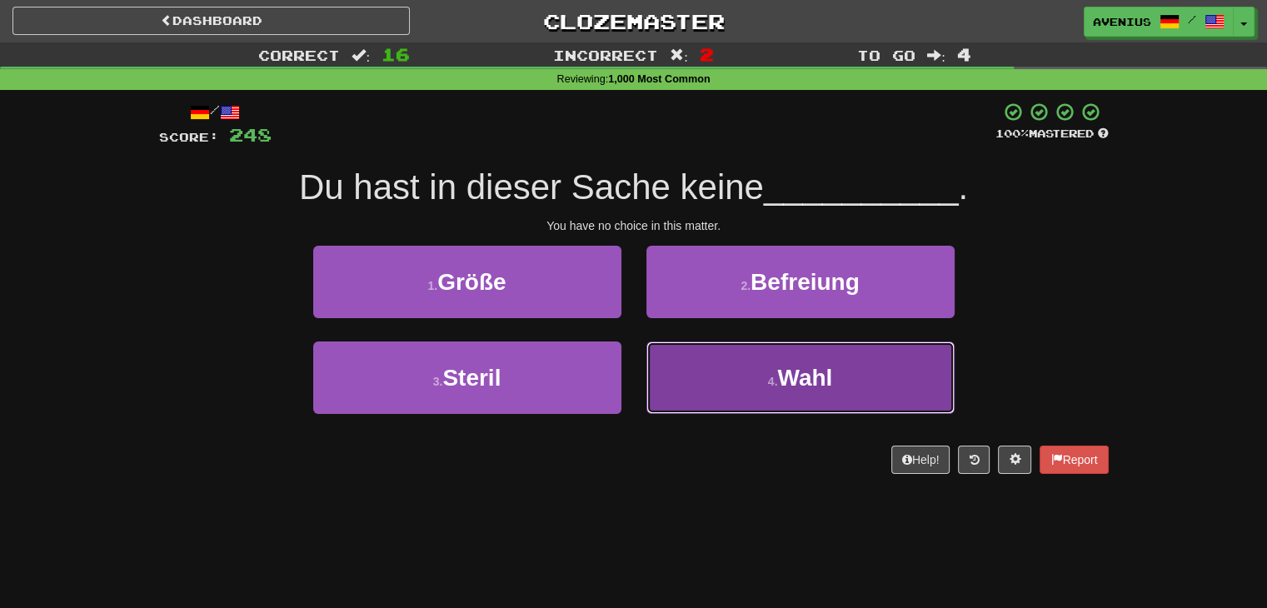
drag, startPoint x: 699, startPoint y: 377, endPoint x: 674, endPoint y: 334, distance: 50.0
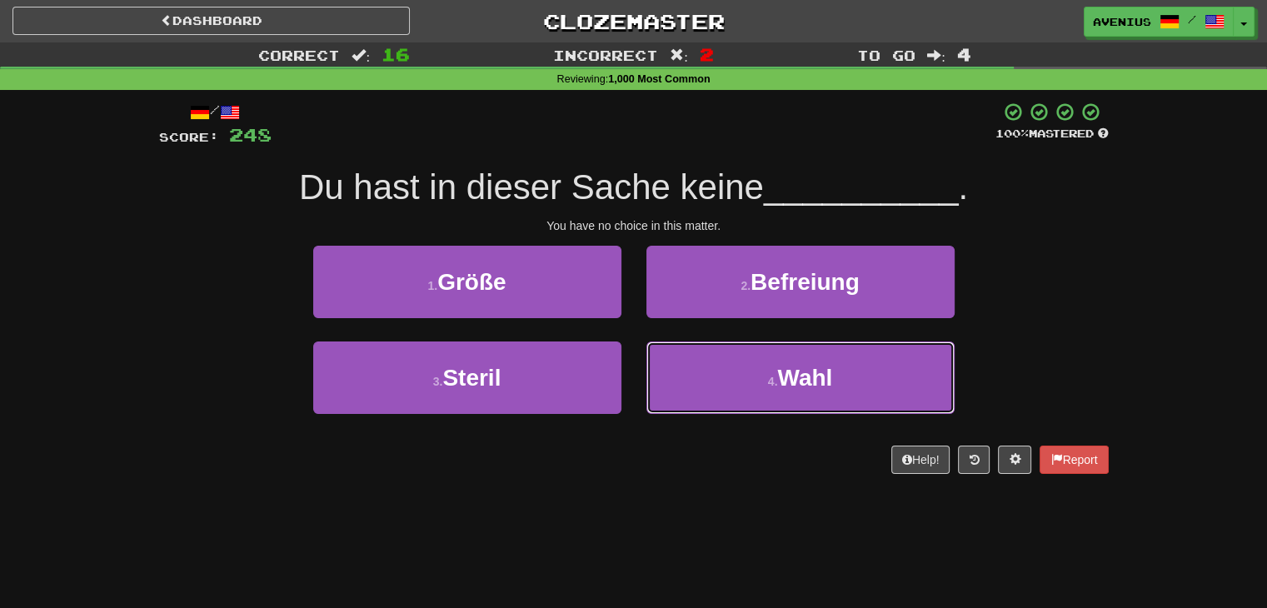
click at [700, 378] on button "4 . [PERSON_NAME]" at bounding box center [801, 378] width 308 height 72
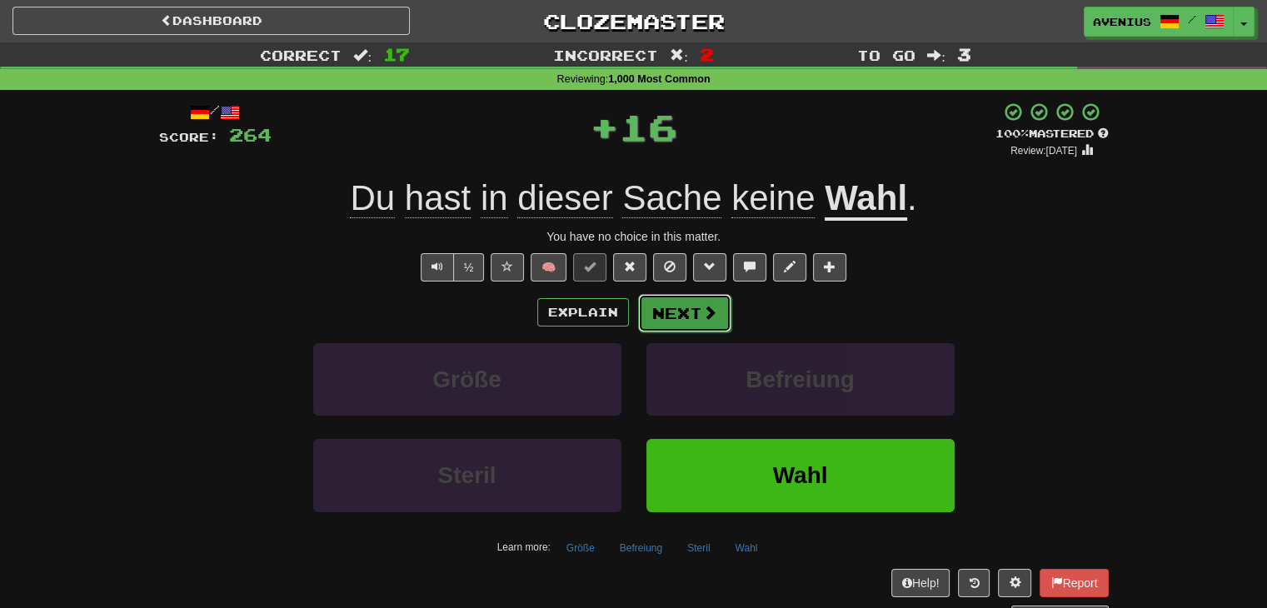
click at [671, 307] on button "Next" at bounding box center [684, 313] width 93 height 38
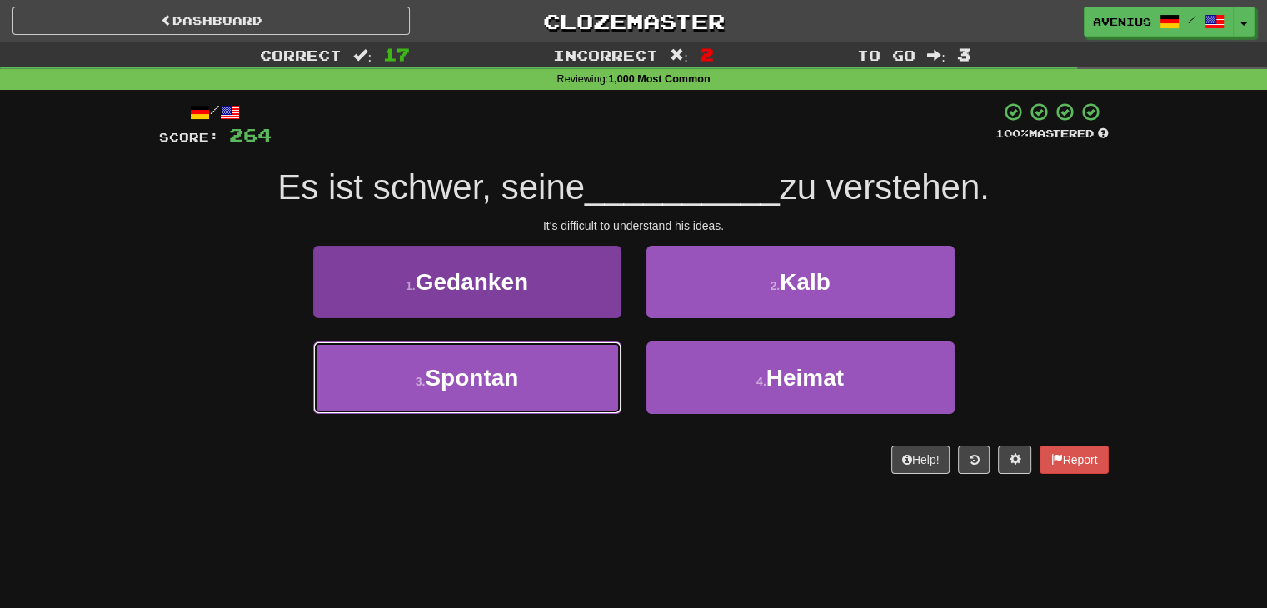
click at [587, 365] on button "3 . Spontan" at bounding box center [467, 378] width 308 height 72
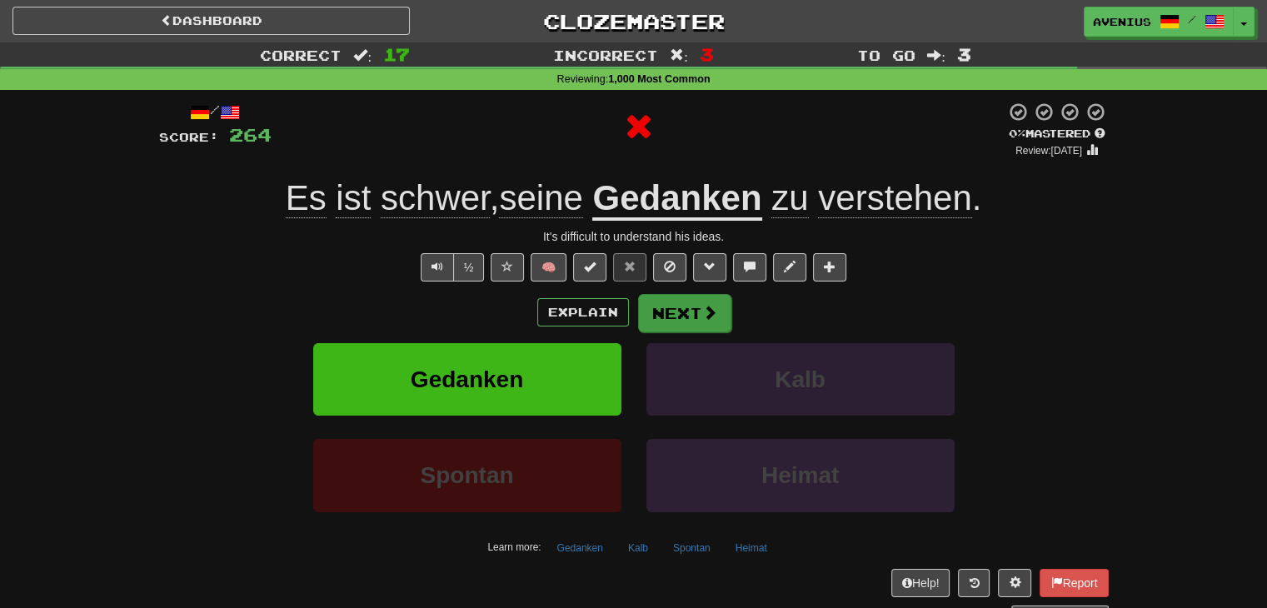
drag, startPoint x: 783, startPoint y: 326, endPoint x: 697, endPoint y: 298, distance: 90.9
click at [783, 326] on div "Explain Next" at bounding box center [634, 312] width 950 height 38
click at [693, 297] on button "Next" at bounding box center [684, 313] width 93 height 38
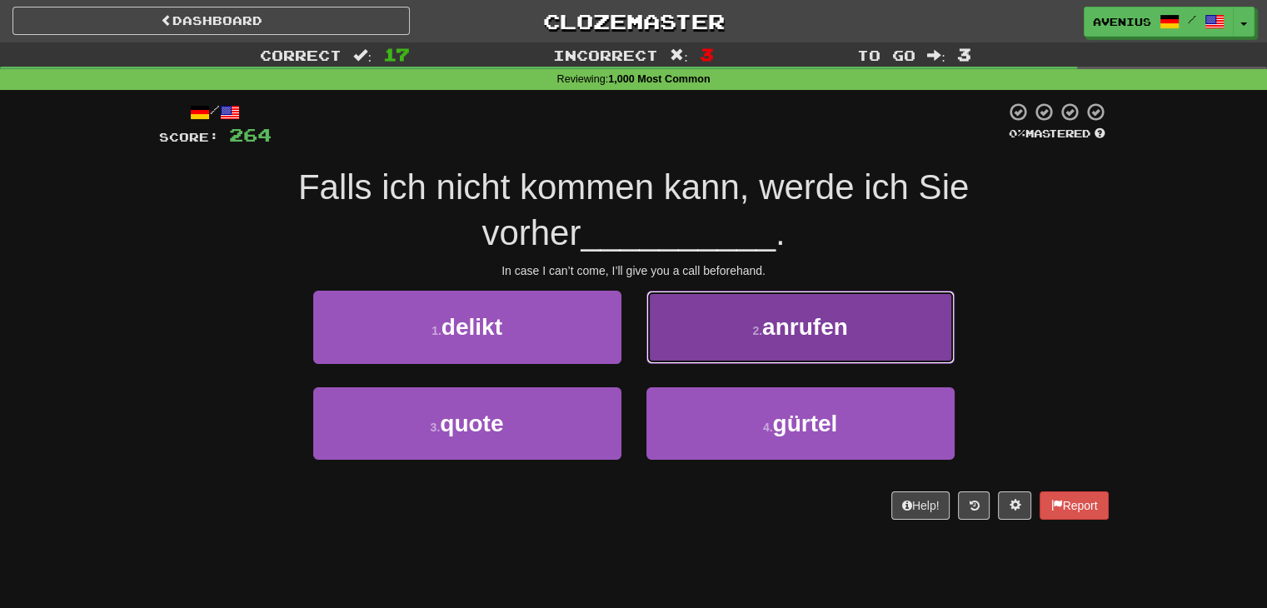
drag, startPoint x: 697, startPoint y: 352, endPoint x: 687, endPoint y: 362, distance: 13.6
click at [696, 354] on button "2 . anrufen" at bounding box center [801, 327] width 308 height 72
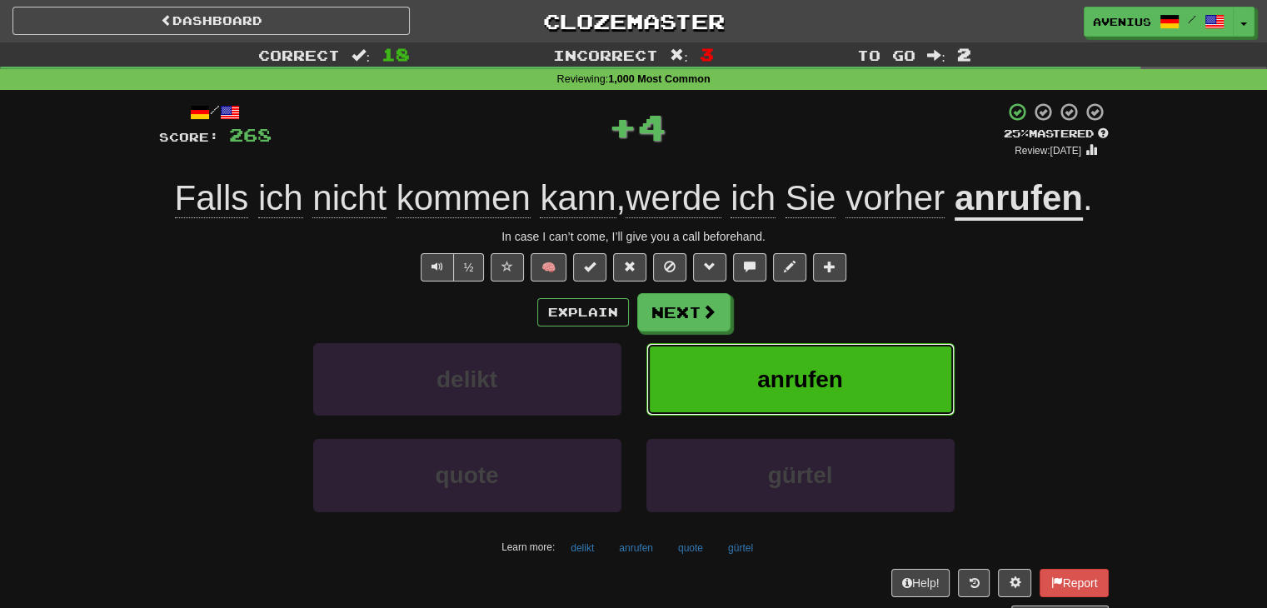
click at [687, 362] on button "anrufen" at bounding box center [801, 379] width 308 height 72
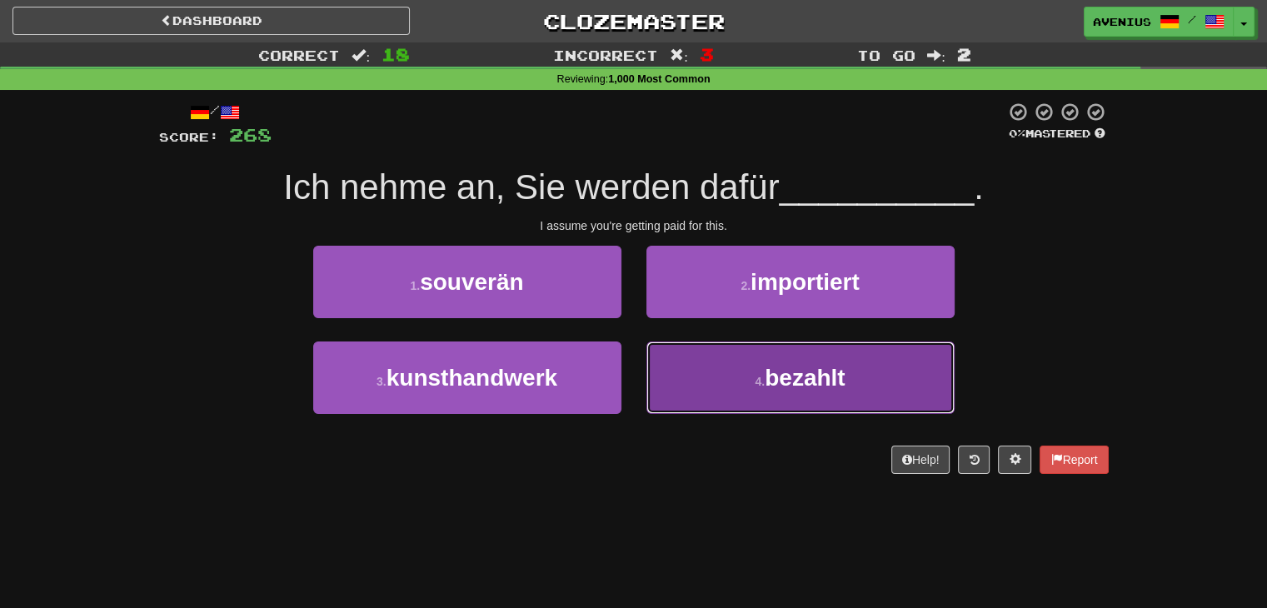
click at [707, 359] on button "4 . bezahlt" at bounding box center [801, 378] width 308 height 72
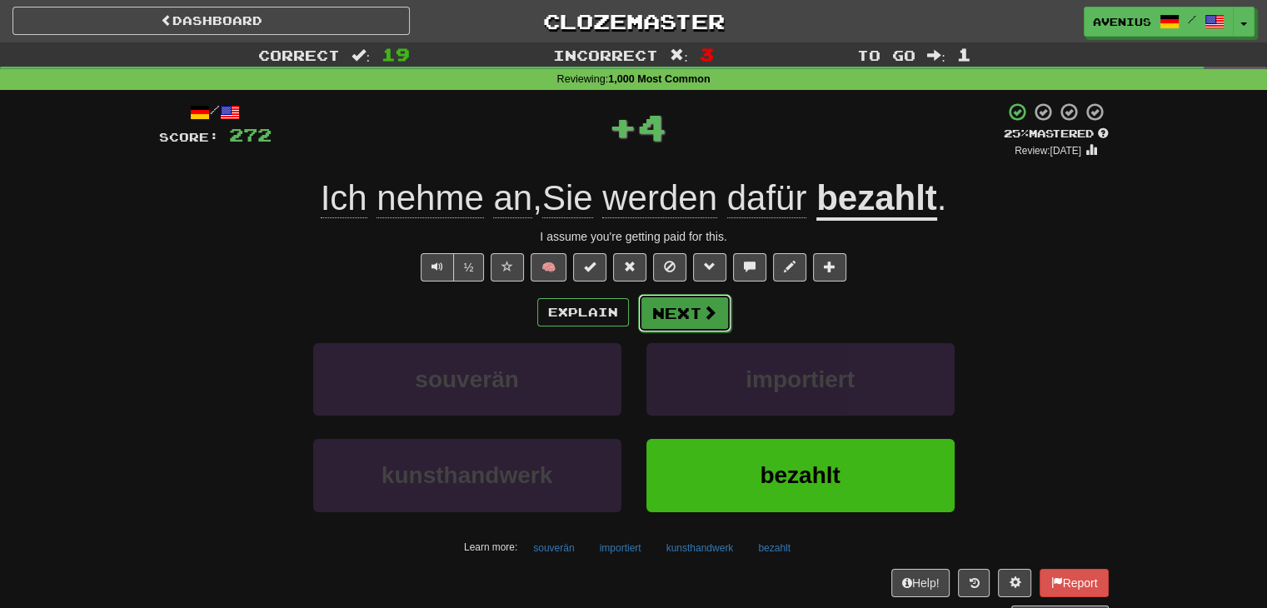
click at [680, 314] on button "Next" at bounding box center [684, 313] width 93 height 38
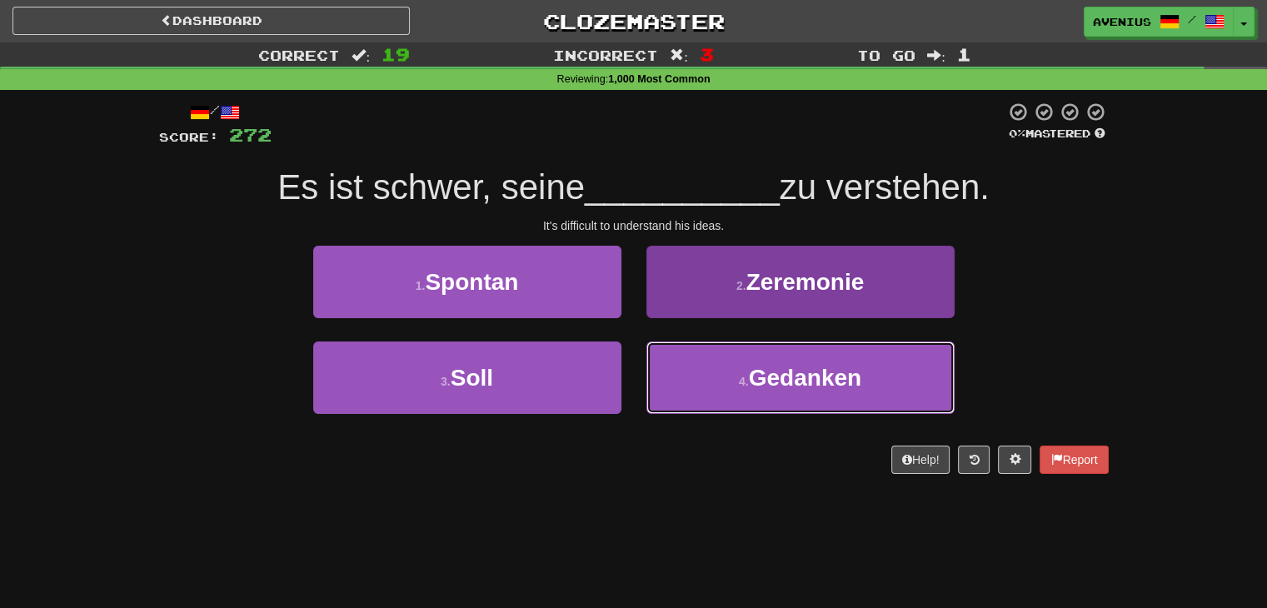
click at [736, 377] on button "4 . Gedanken" at bounding box center [801, 378] width 308 height 72
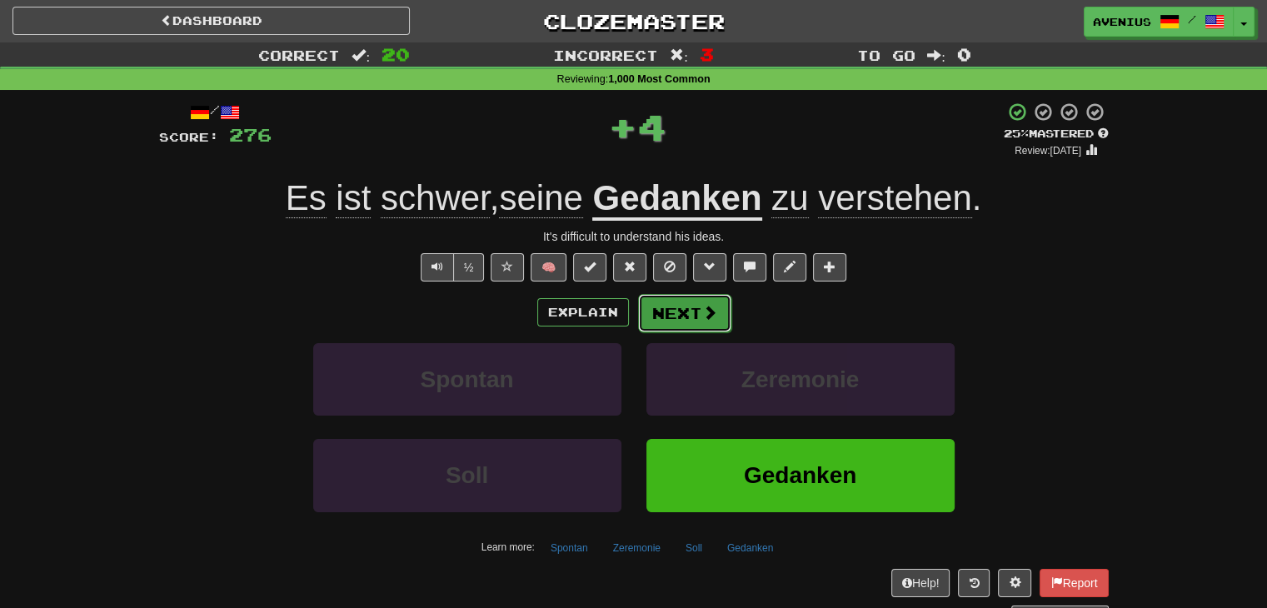
click at [693, 319] on button "Next" at bounding box center [684, 313] width 93 height 38
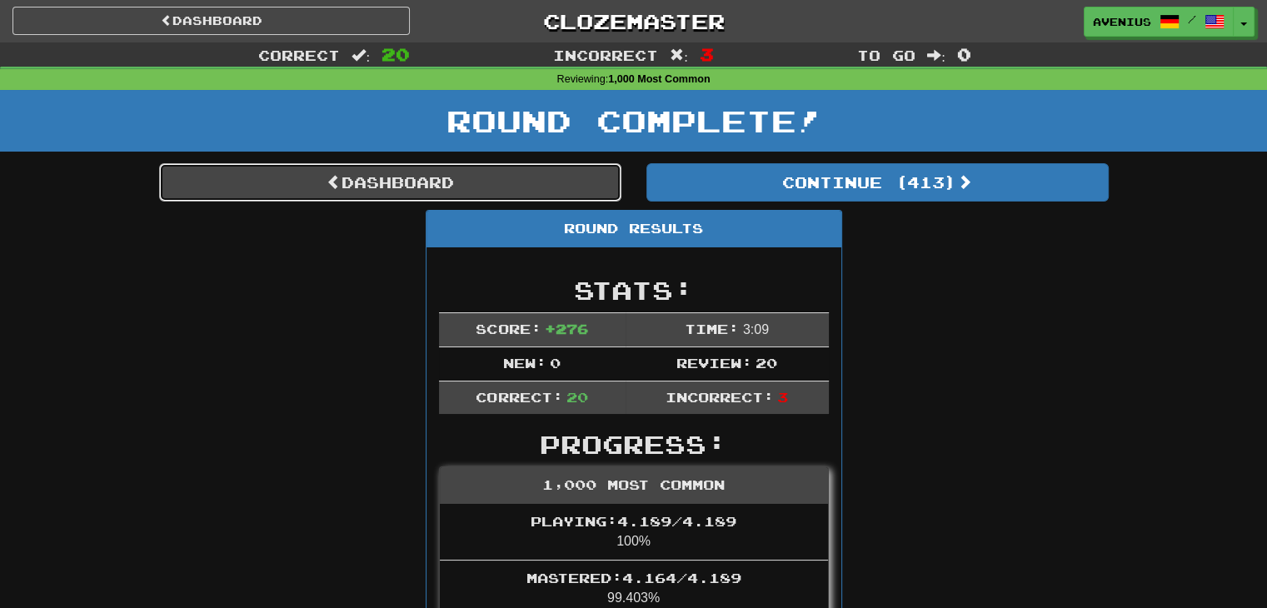
click at [537, 197] on link "Dashboard" at bounding box center [390, 182] width 462 height 38
